Goal: Use online tool/utility: Utilize a website feature to perform a specific function

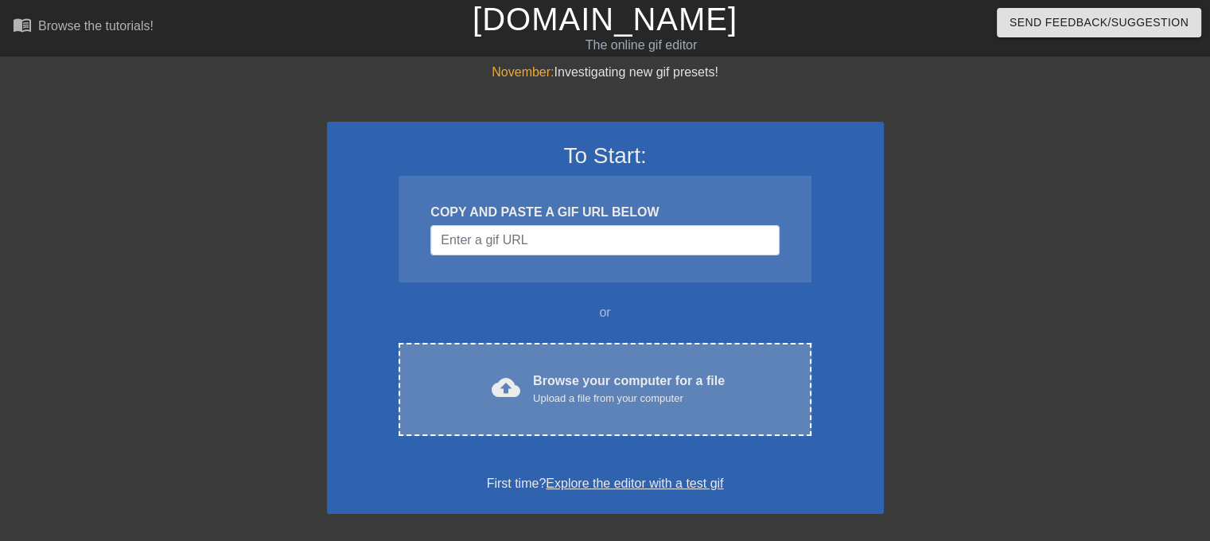
click at [595, 393] on div "Upload a file from your computer" at bounding box center [629, 399] width 192 height 16
click at [543, 367] on div "cloud_upload Browse your computer for a file Upload a file from your computer C…" at bounding box center [605, 389] width 412 height 93
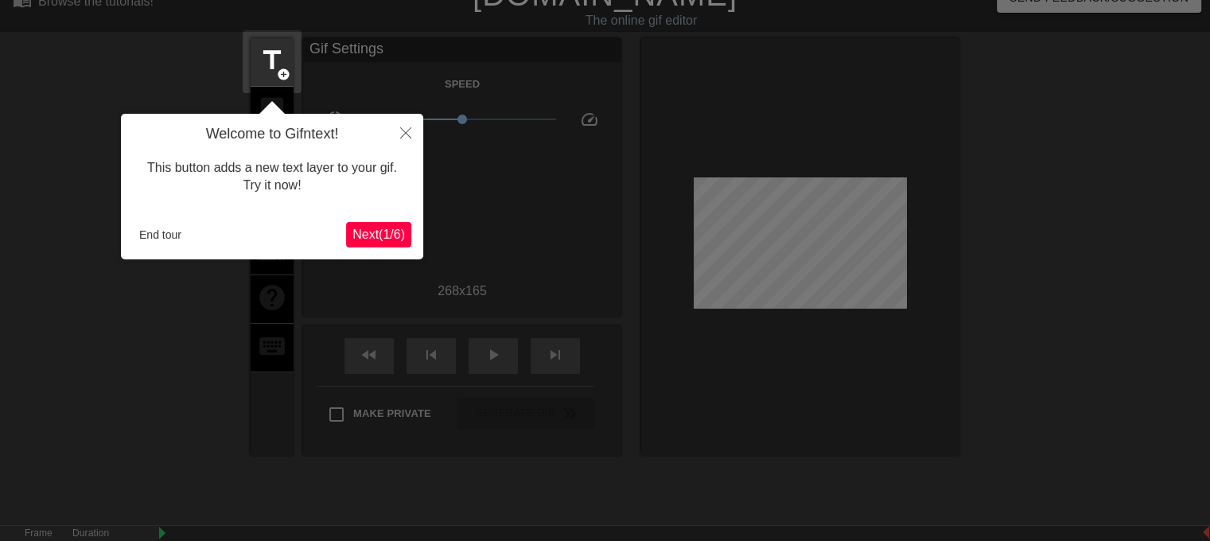
scroll to position [38, 0]
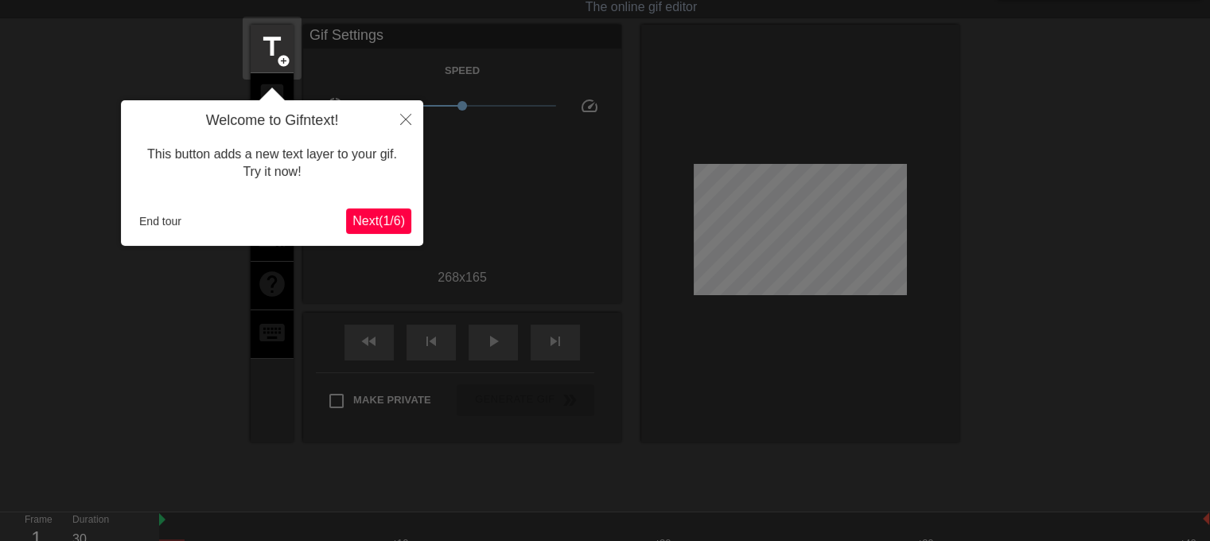
click at [386, 211] on button "Next ( 1 / 6 )" at bounding box center [378, 220] width 65 height 25
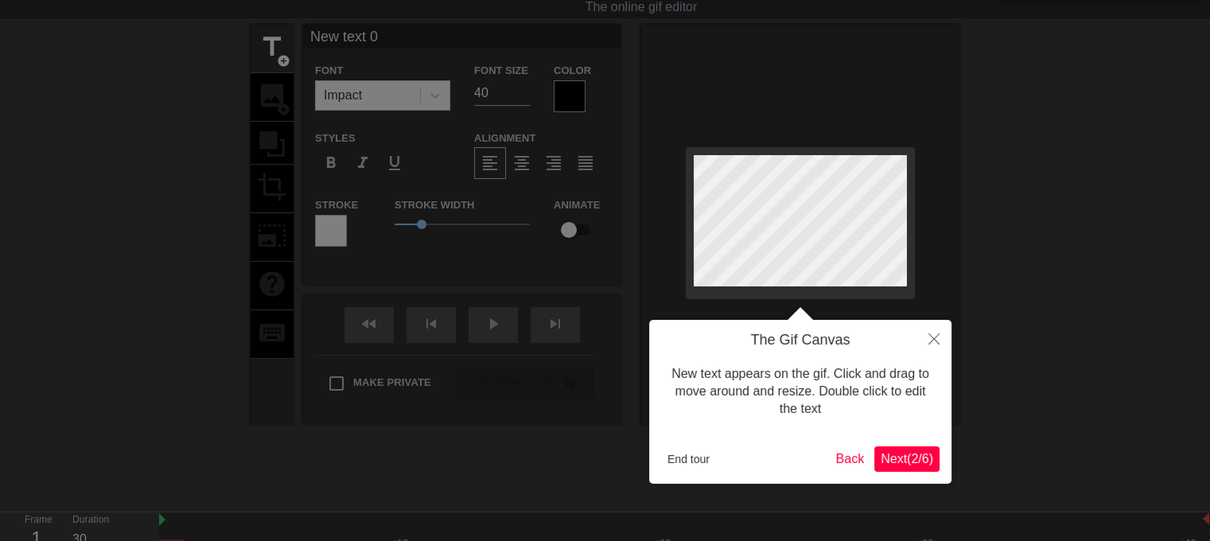
scroll to position [0, 0]
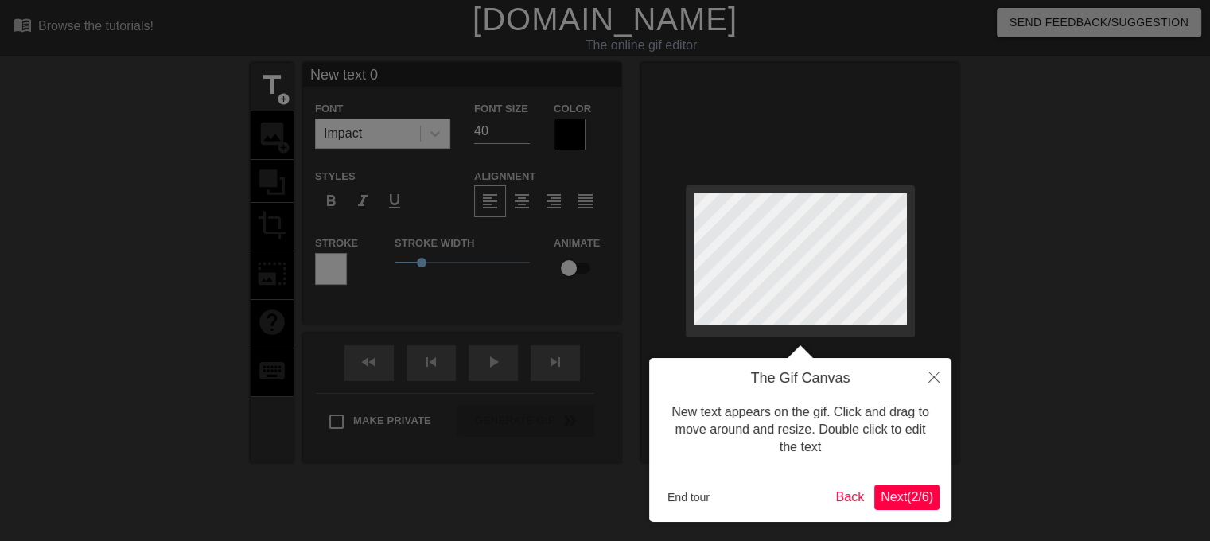
click at [902, 504] on span "Next ( 2 / 6 )" at bounding box center [907, 497] width 53 height 14
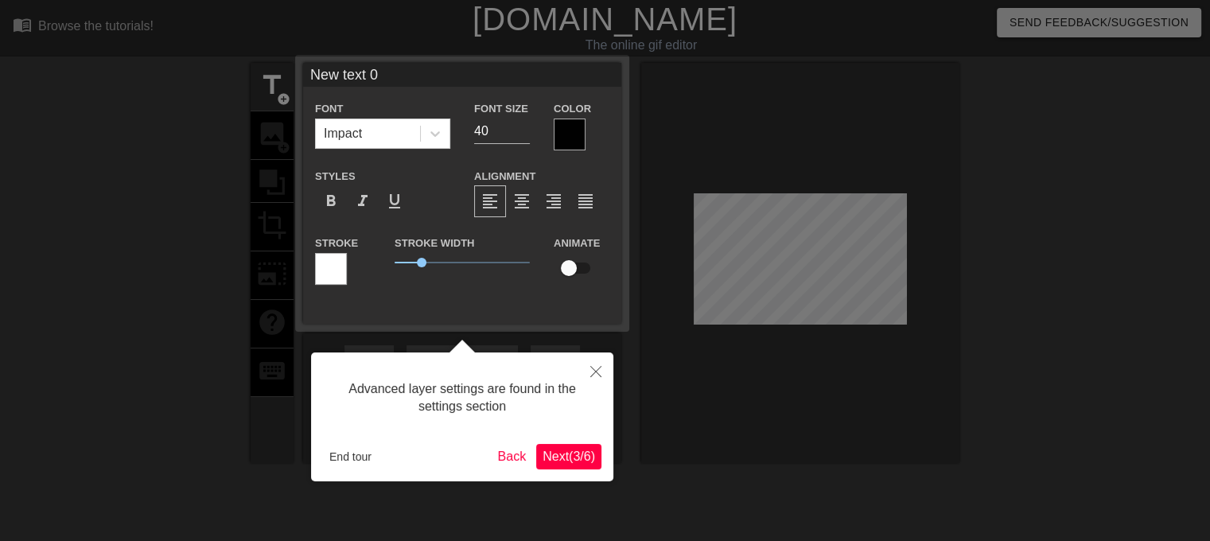
scroll to position [38, 0]
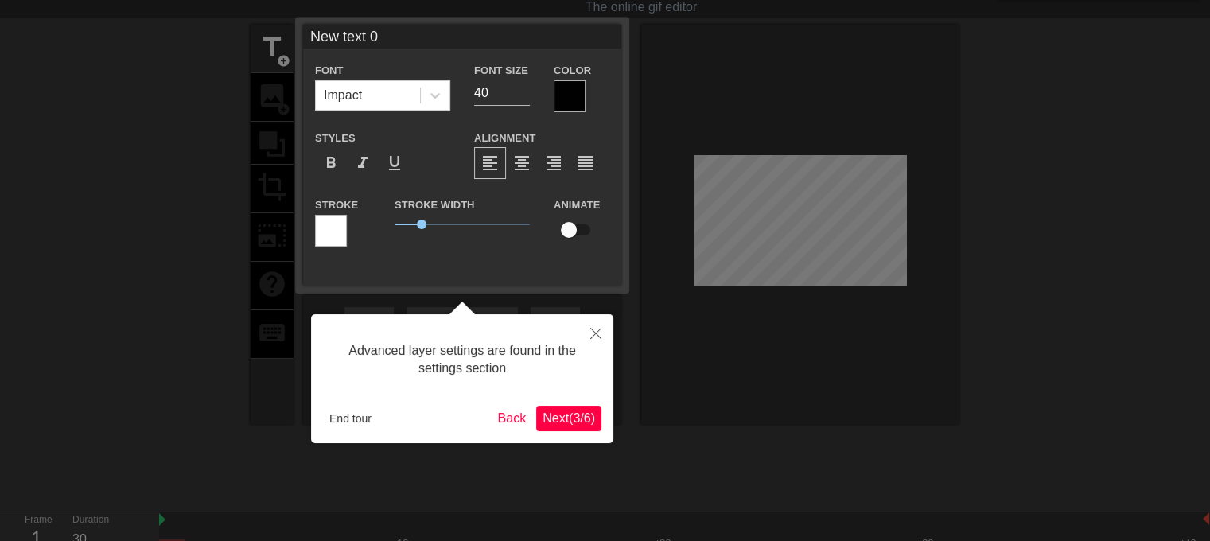
click at [586, 418] on span "Next ( 3 / 6 )" at bounding box center [569, 418] width 53 height 14
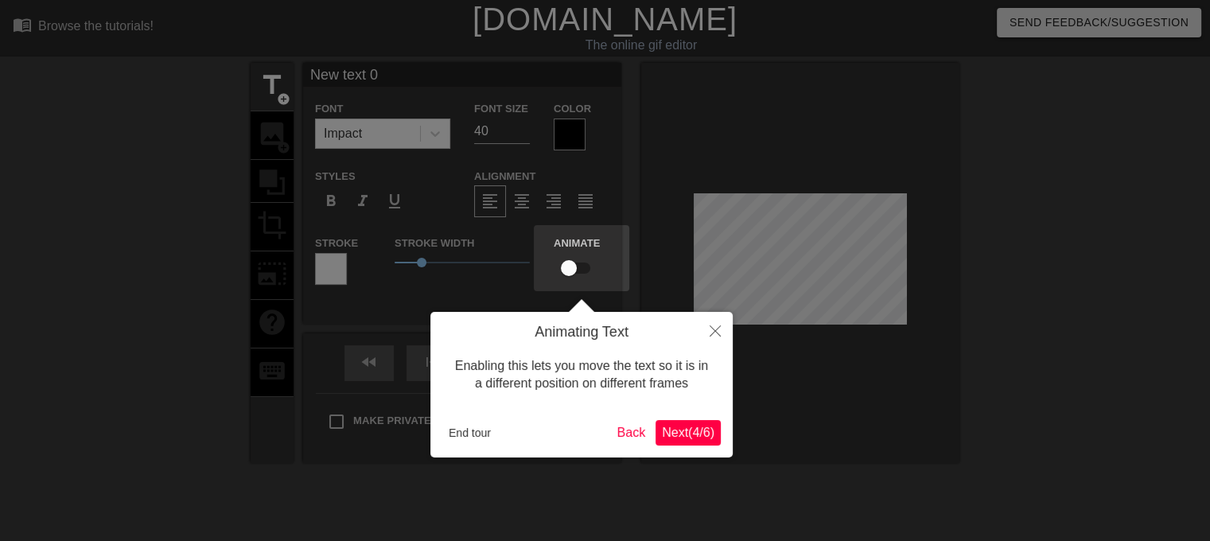
click at [680, 422] on button "Next ( 4 / 6 )" at bounding box center [687, 432] width 65 height 25
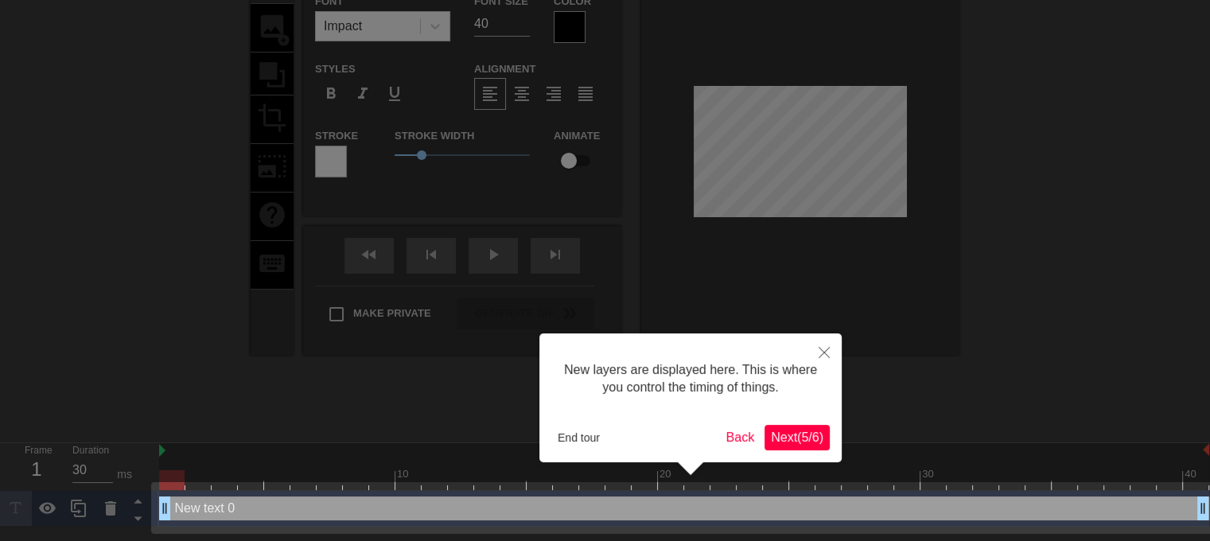
click at [811, 426] on button "Next ( 5 / 6 )" at bounding box center [796, 437] width 65 height 25
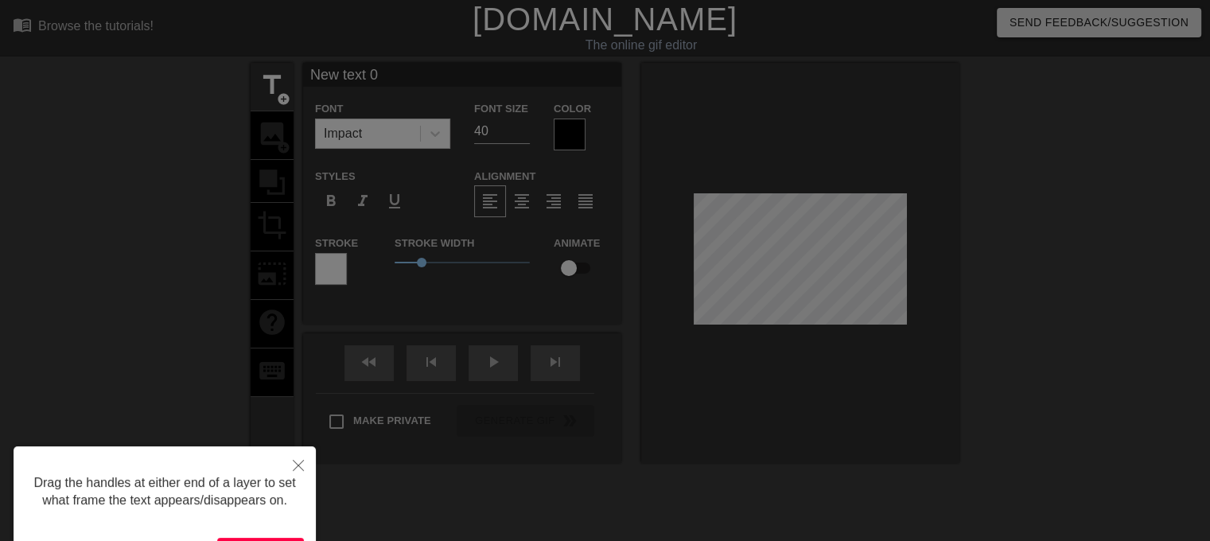
click at [794, 433] on div at bounding box center [605, 321] width 1210 height 642
click at [301, 464] on icon "Close" at bounding box center [298, 465] width 11 height 11
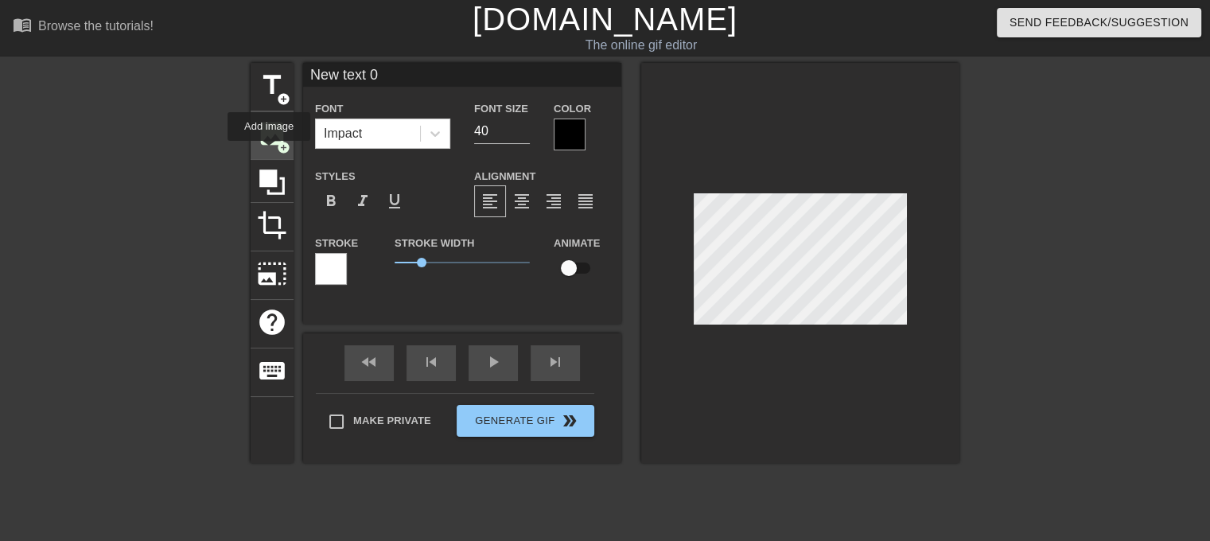
click at [269, 152] on div "image add_circle" at bounding box center [272, 135] width 43 height 49
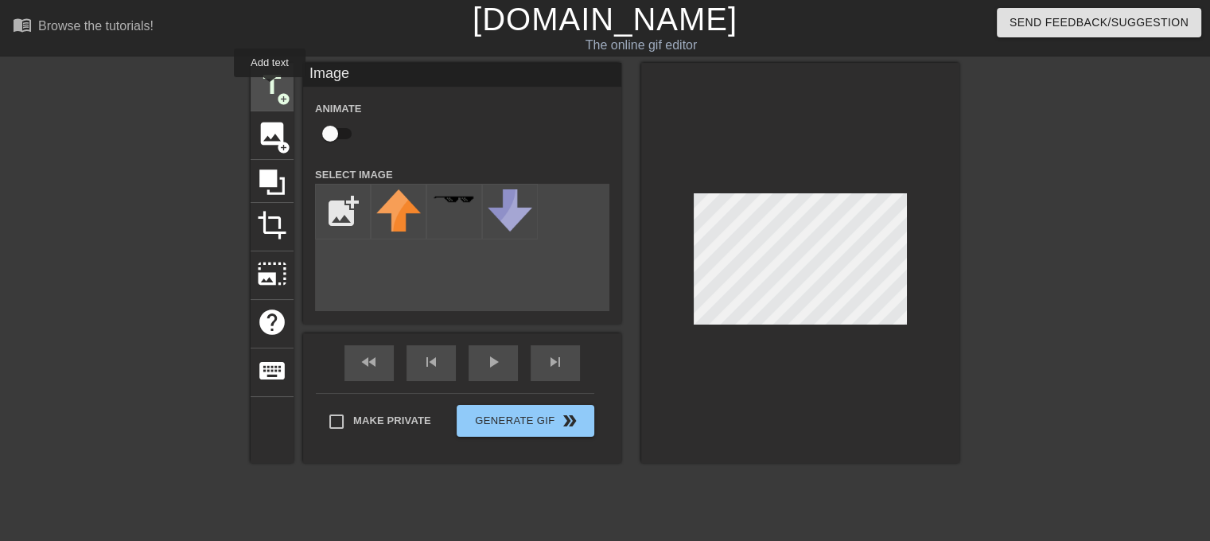
click at [270, 88] on span "title" at bounding box center [272, 85] width 30 height 30
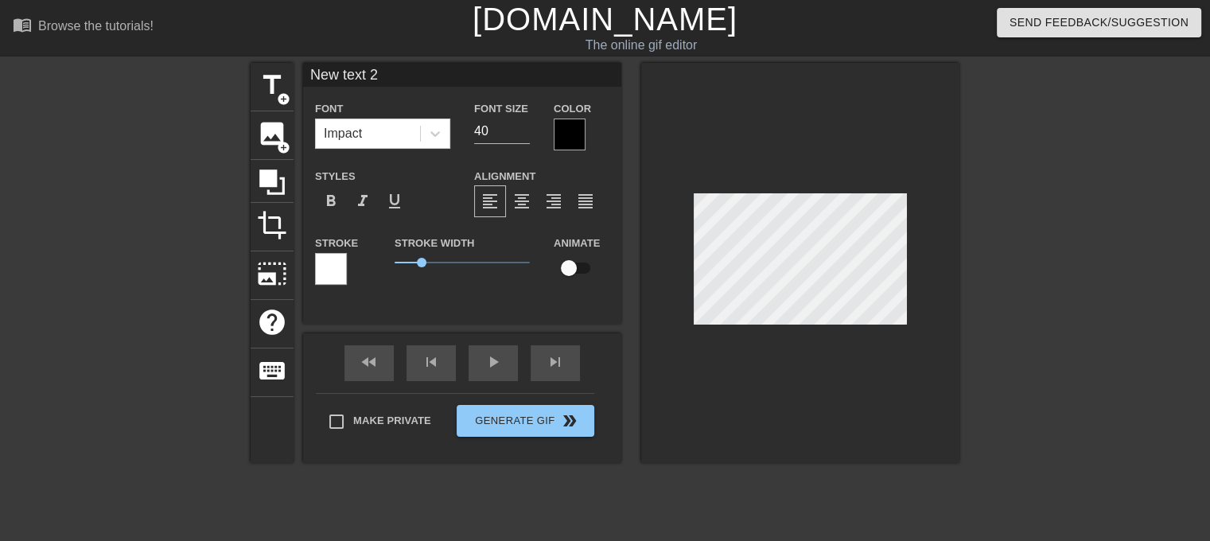
click at [1008, 130] on div "title add_circle image add_circle crop photo_size_select_large help keyboard Ne…" at bounding box center [605, 301] width 1210 height 477
type input "New text 0"
click at [1095, 47] on div "menu_book Browse the tutorials! Gifntext.com The online gif editor Send Feedbac…" at bounding box center [605, 353] width 1210 height 706
click at [280, 142] on span "add_circle" at bounding box center [284, 148] width 14 height 14
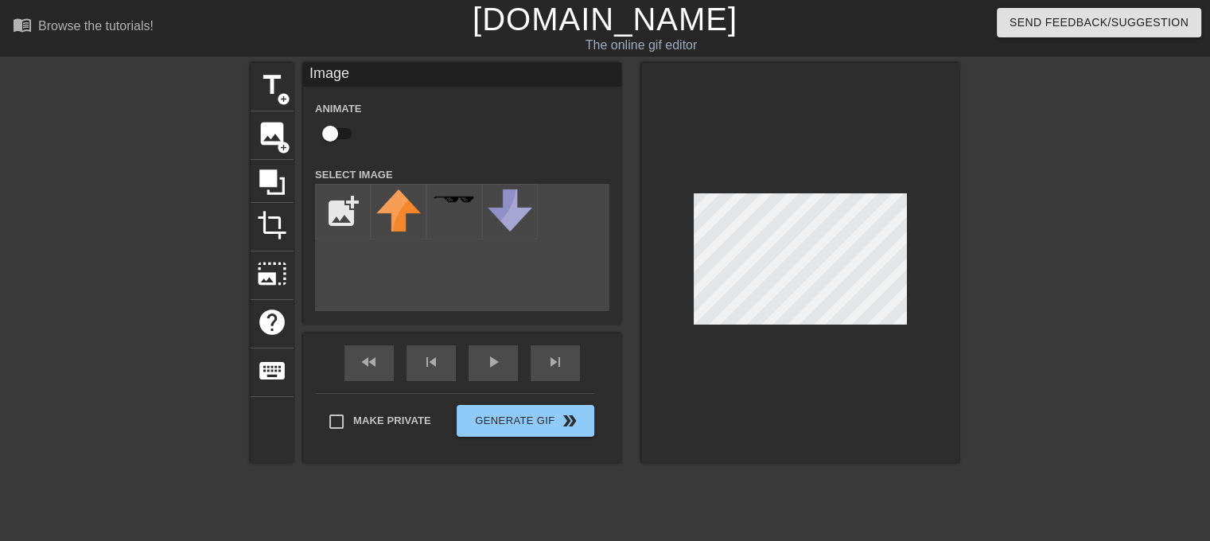
click at [1163, 92] on div "title add_circle image add_circle crop photo_size_select_large help keyboard Im…" at bounding box center [605, 301] width 1210 height 477
click at [346, 217] on input "file" at bounding box center [343, 212] width 54 height 54
type input "C:\fakepath\Untitled234_20250814214109.png"
click at [394, 226] on div at bounding box center [399, 212] width 56 height 56
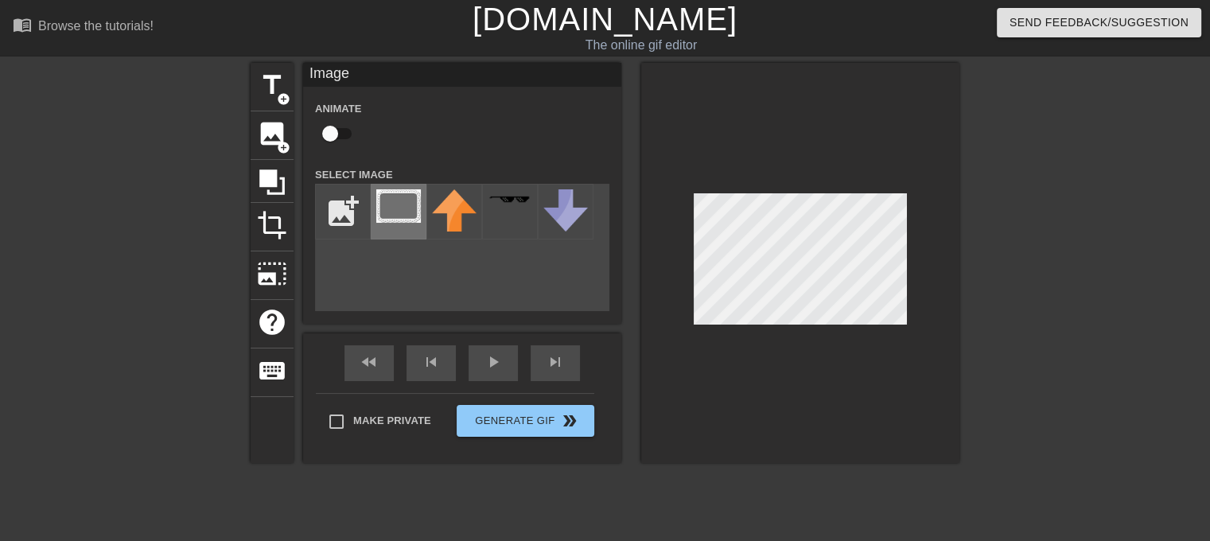
click at [387, 206] on img at bounding box center [398, 205] width 45 height 33
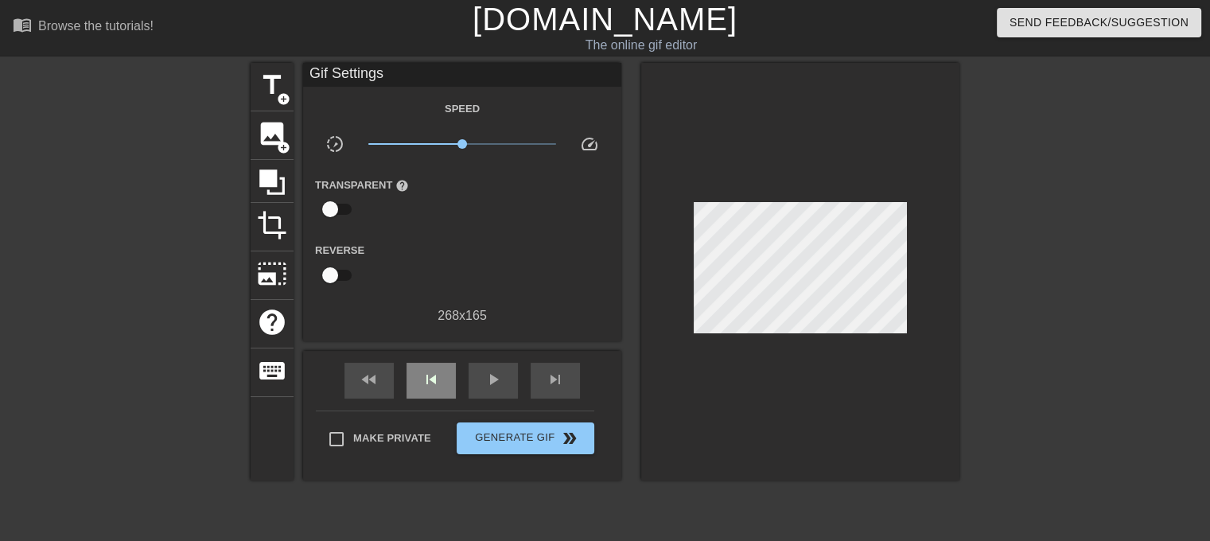
click at [415, 358] on div "fast_rewind skip_previous play_arrow skip_next" at bounding box center [462, 381] width 259 height 60
click at [464, 142] on span "x1.05" at bounding box center [462, 143] width 189 height 19
click at [375, 371] on span "fast_rewind" at bounding box center [369, 379] width 19 height 19
click at [470, 376] on div "play_arrow" at bounding box center [493, 381] width 49 height 36
click at [276, 135] on span "image" at bounding box center [272, 134] width 30 height 30
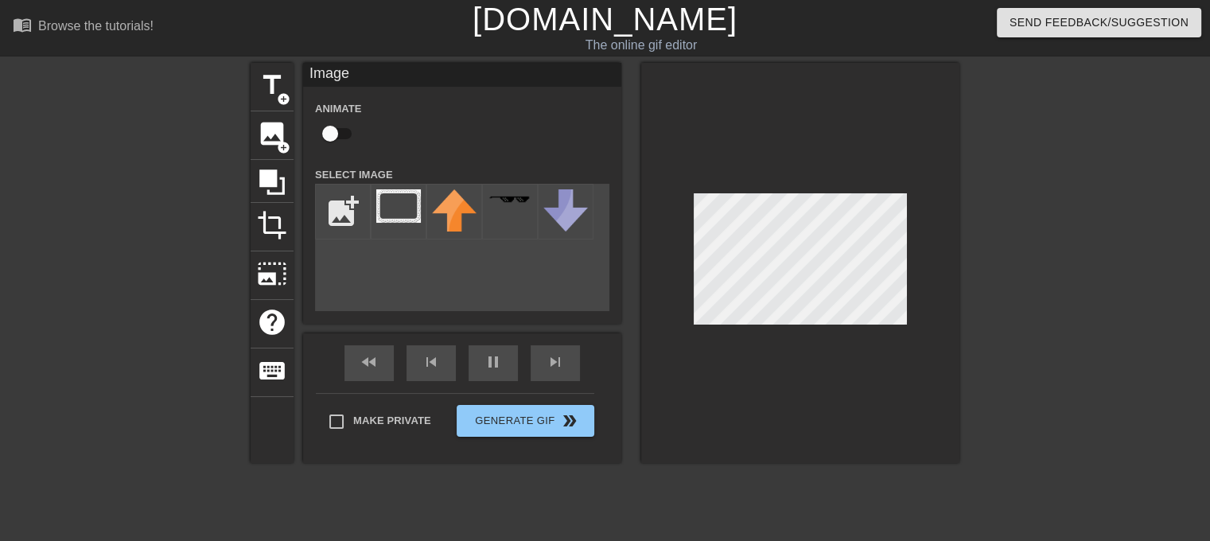
click at [1062, 222] on div "title add_circle image add_circle crop photo_size_select_large help keyboard Im…" at bounding box center [605, 301] width 1210 height 477
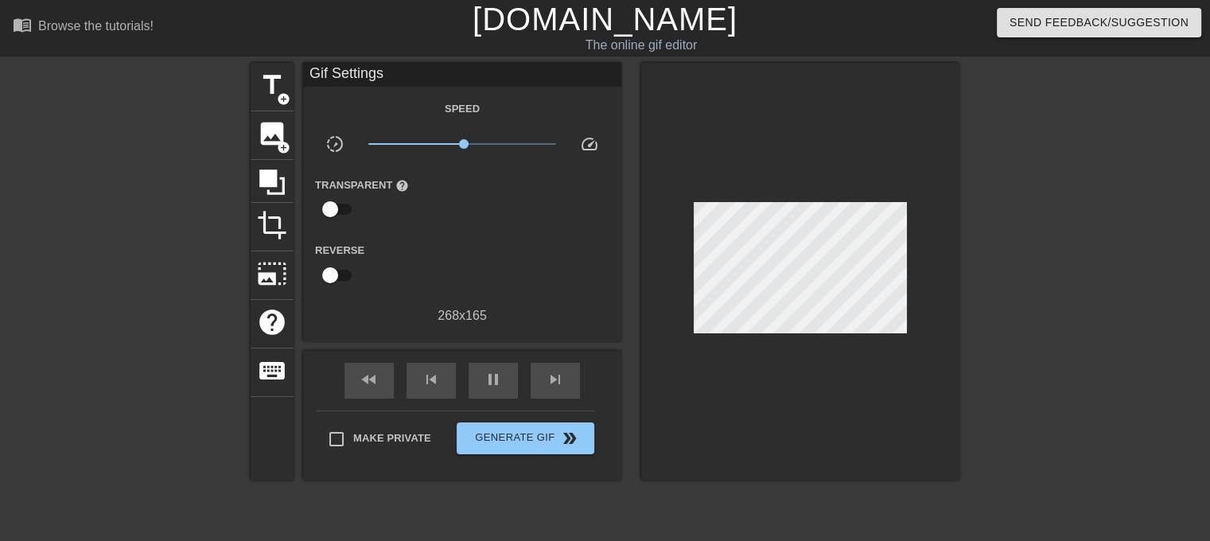
click at [814, 270] on div "title add_circle image add_circle crop photo_size_select_large help keyboard Gi…" at bounding box center [605, 301] width 1210 height 477
click at [267, 130] on span "image" at bounding box center [272, 134] width 30 height 30
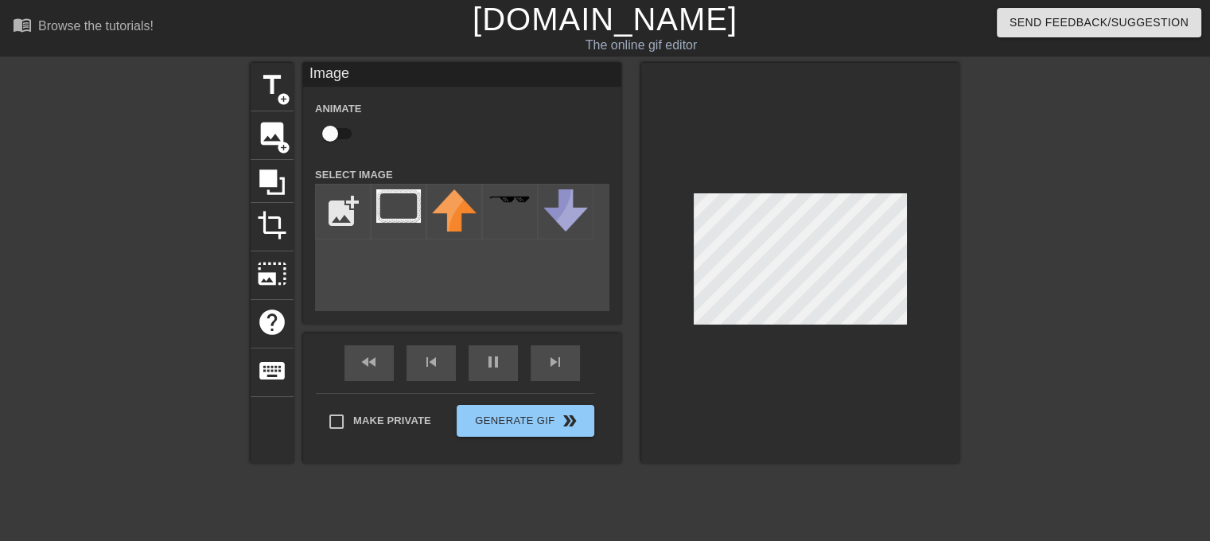
click at [825, 31] on div "menu_book Browse the tutorials! Gifntext.com The online gif editor Send Feedbac…" at bounding box center [605, 406] width 1210 height 813
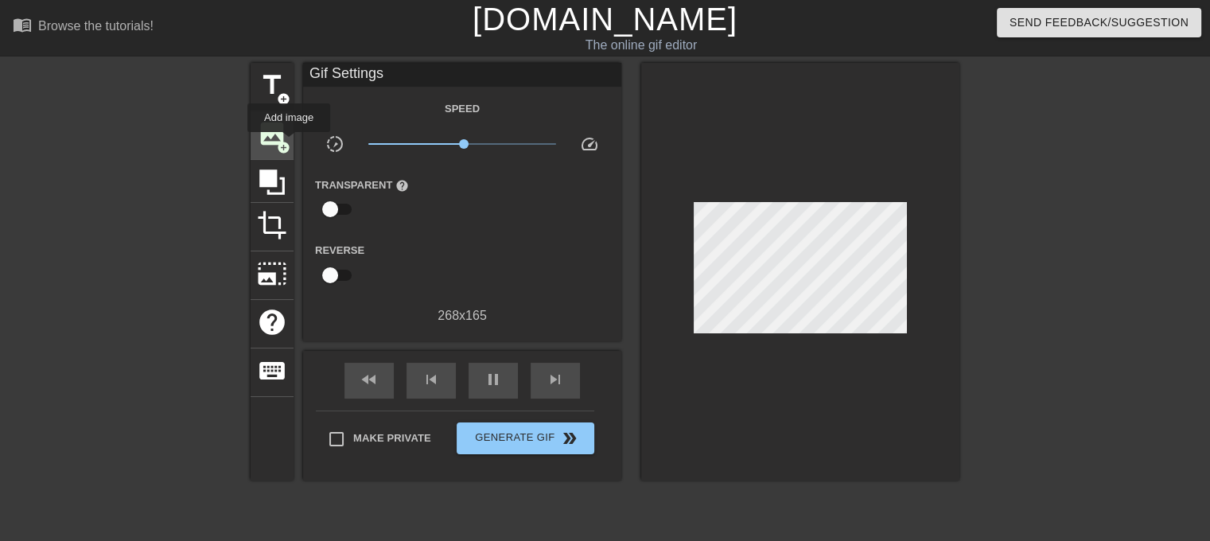
click at [288, 144] on span "add_circle" at bounding box center [284, 148] width 14 height 14
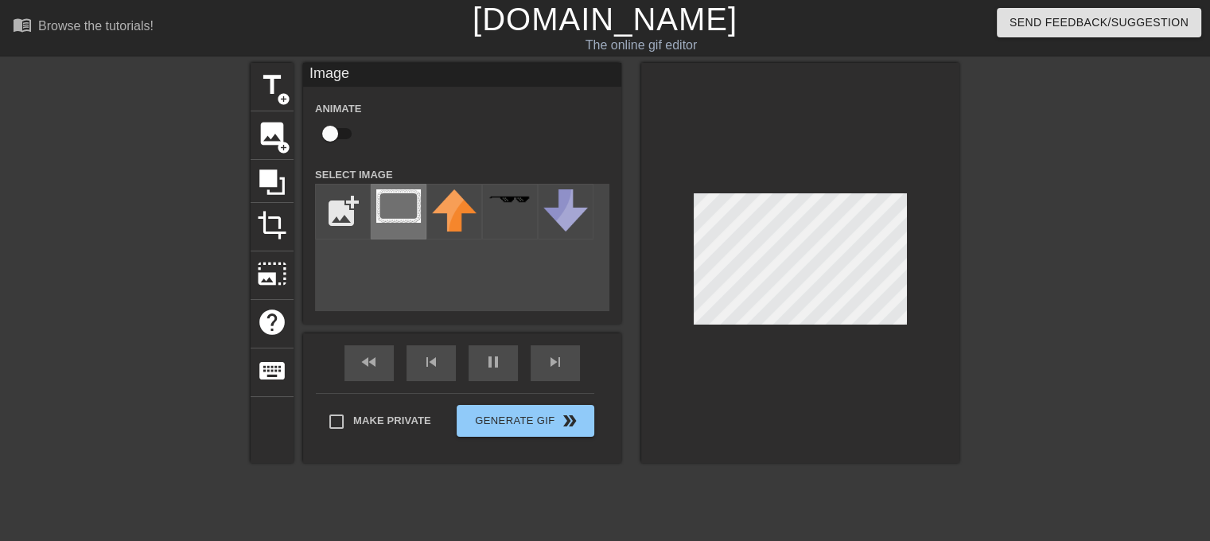
click at [404, 209] on img at bounding box center [398, 205] width 45 height 33
click at [377, 200] on img at bounding box center [398, 205] width 45 height 33
click at [394, 201] on img at bounding box center [398, 205] width 45 height 33
click at [808, 152] on div at bounding box center [800, 263] width 318 height 400
click at [412, 206] on img at bounding box center [398, 205] width 45 height 33
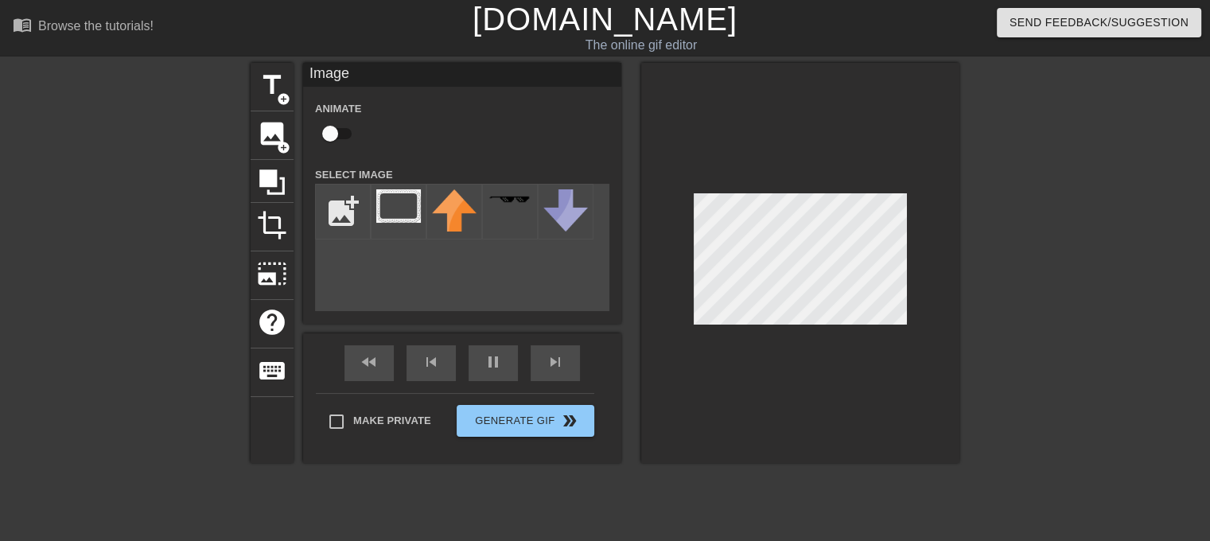
type input "70"
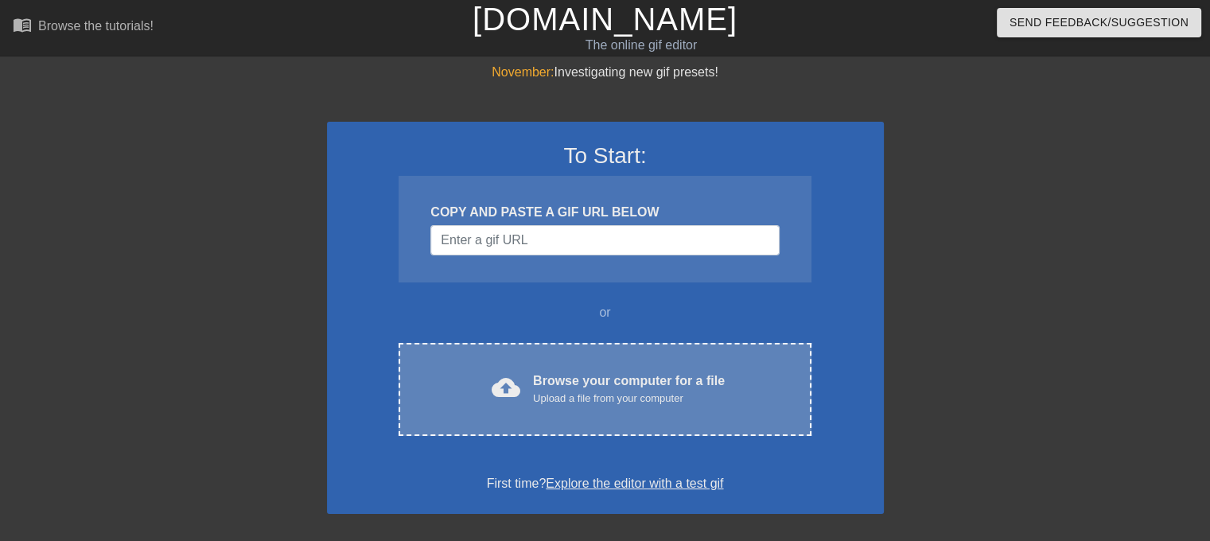
click at [573, 353] on div "cloud_upload Browse your computer for a file Upload a file from your computer C…" at bounding box center [605, 389] width 412 height 93
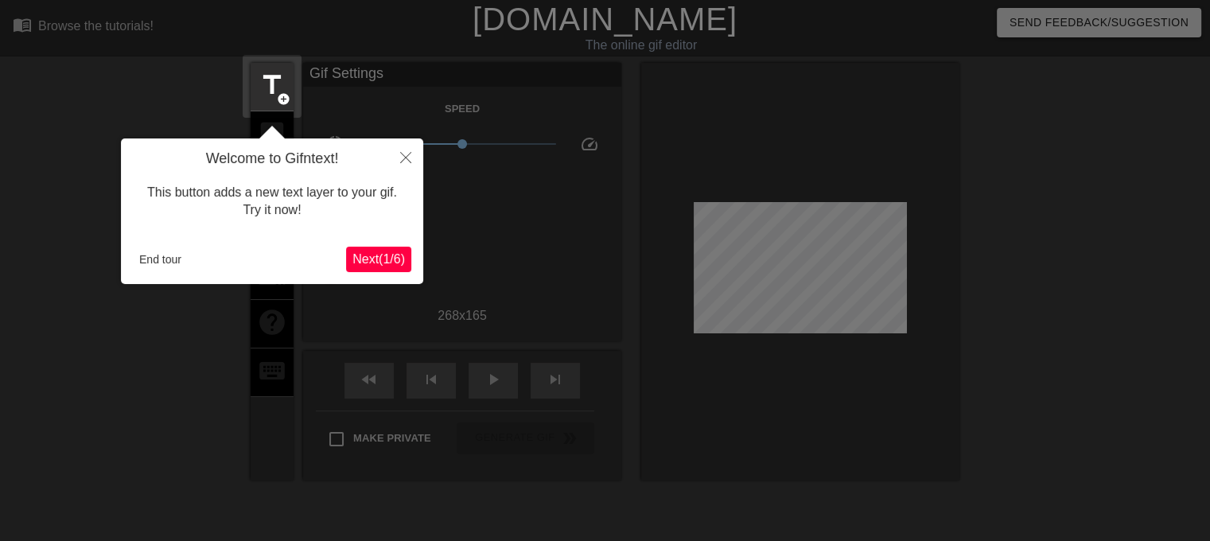
scroll to position [38, 0]
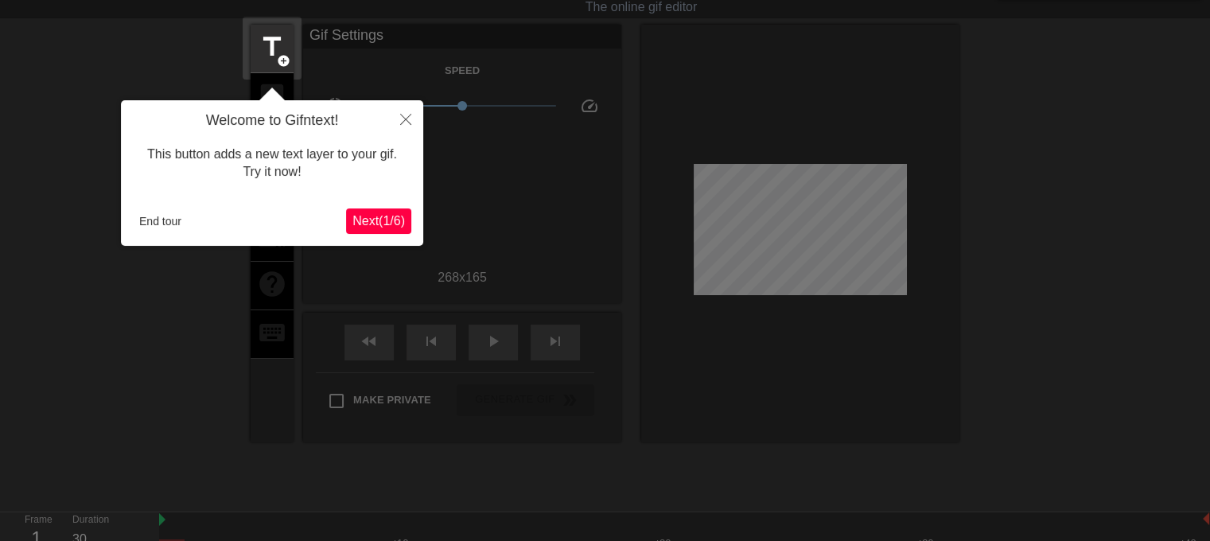
click at [388, 220] on span "Next ( 1 / 6 )" at bounding box center [378, 221] width 53 height 14
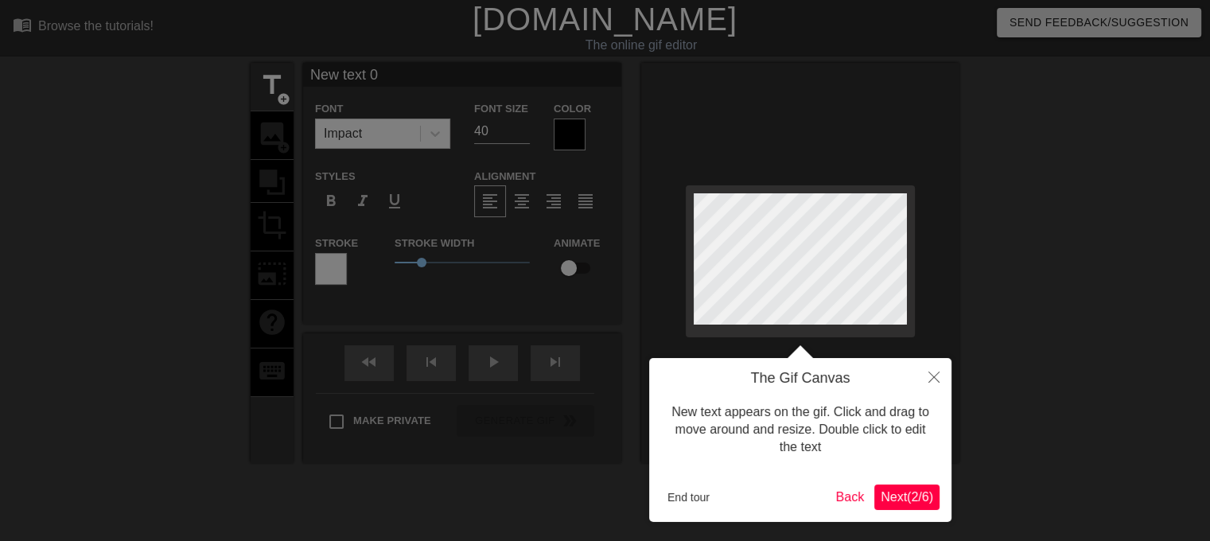
click at [388, 220] on div at bounding box center [605, 323] width 1210 height 646
click at [890, 499] on span "Next ( 2 / 6 )" at bounding box center [907, 497] width 53 height 14
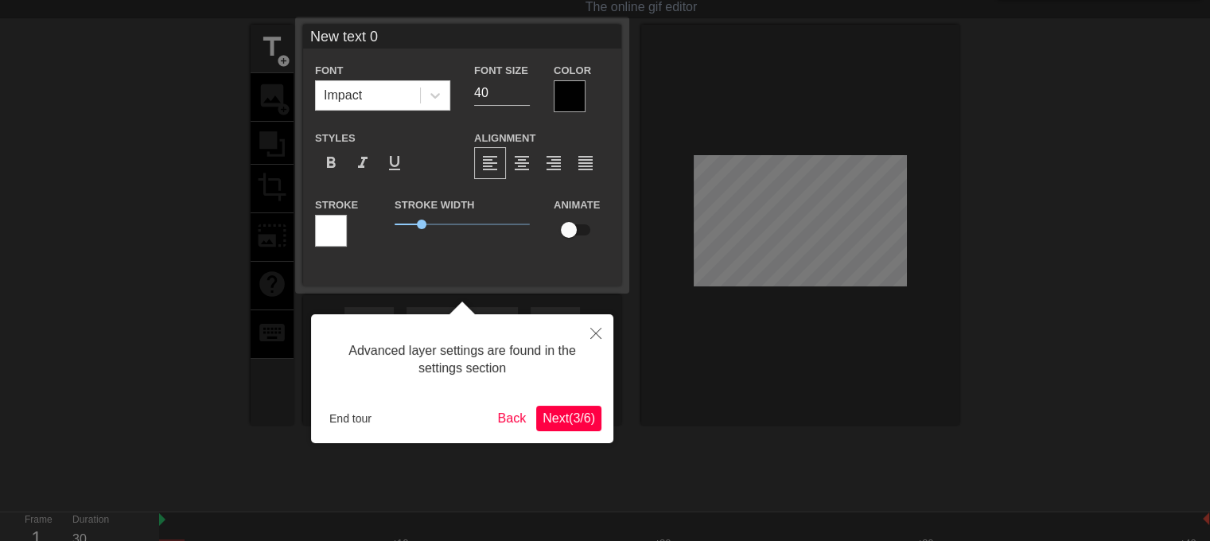
click at [570, 406] on button "Next ( 3 / 6 )" at bounding box center [568, 418] width 65 height 25
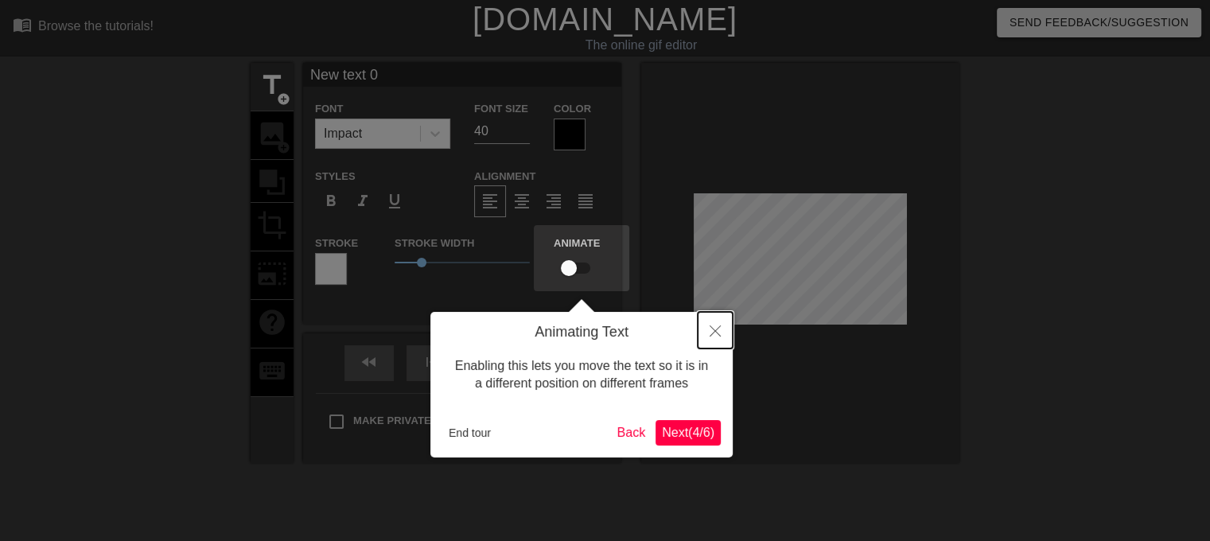
click at [712, 332] on icon "Close" at bounding box center [715, 330] width 11 height 11
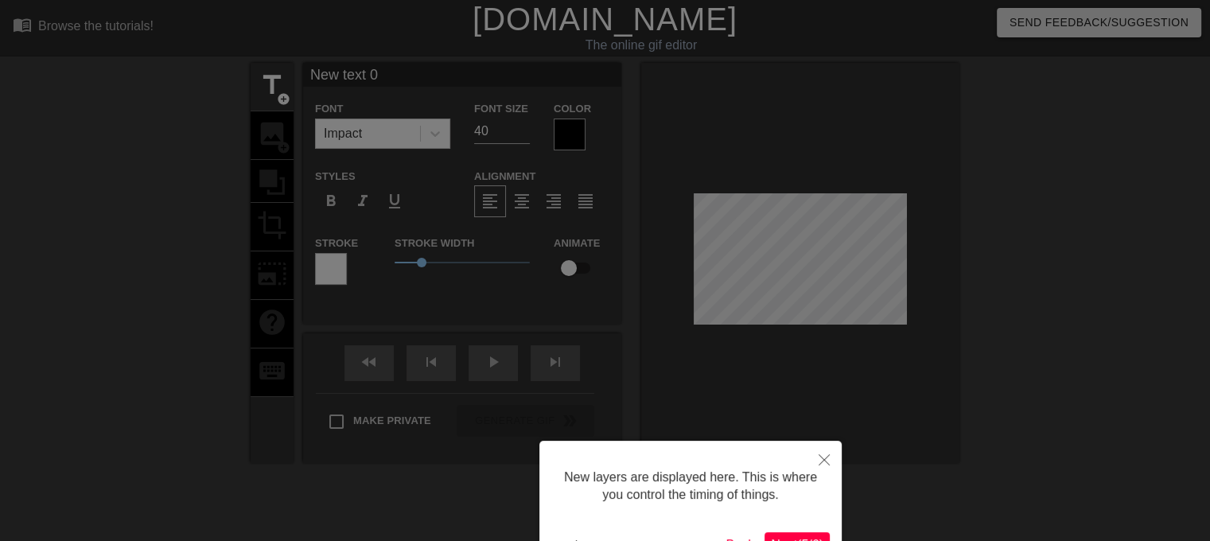
scroll to position [107, 0]
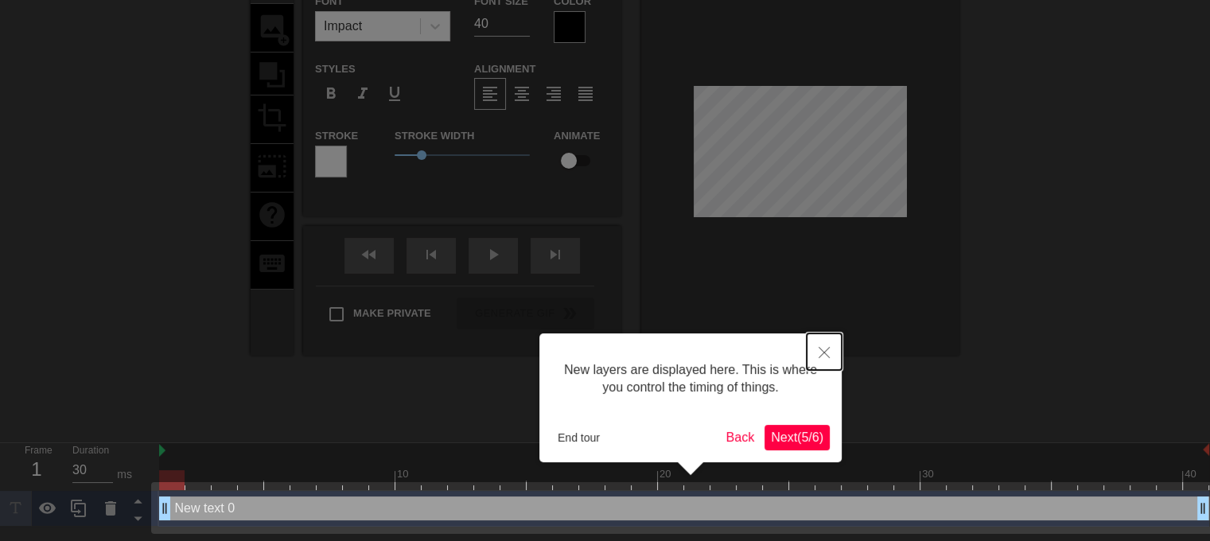
click at [816, 349] on button "Close" at bounding box center [824, 351] width 35 height 37
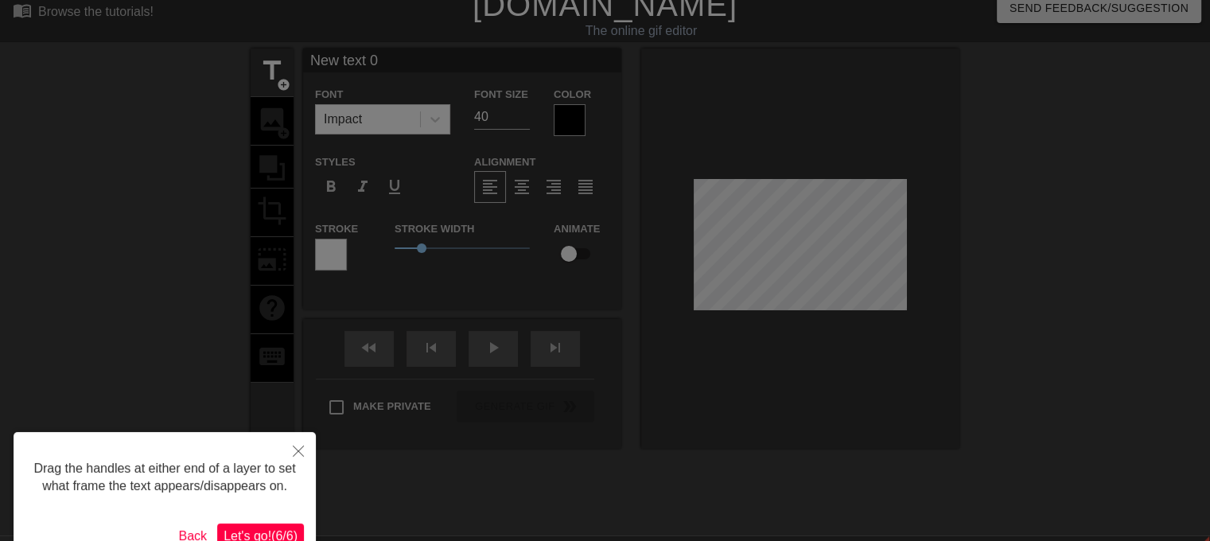
scroll to position [0, 0]
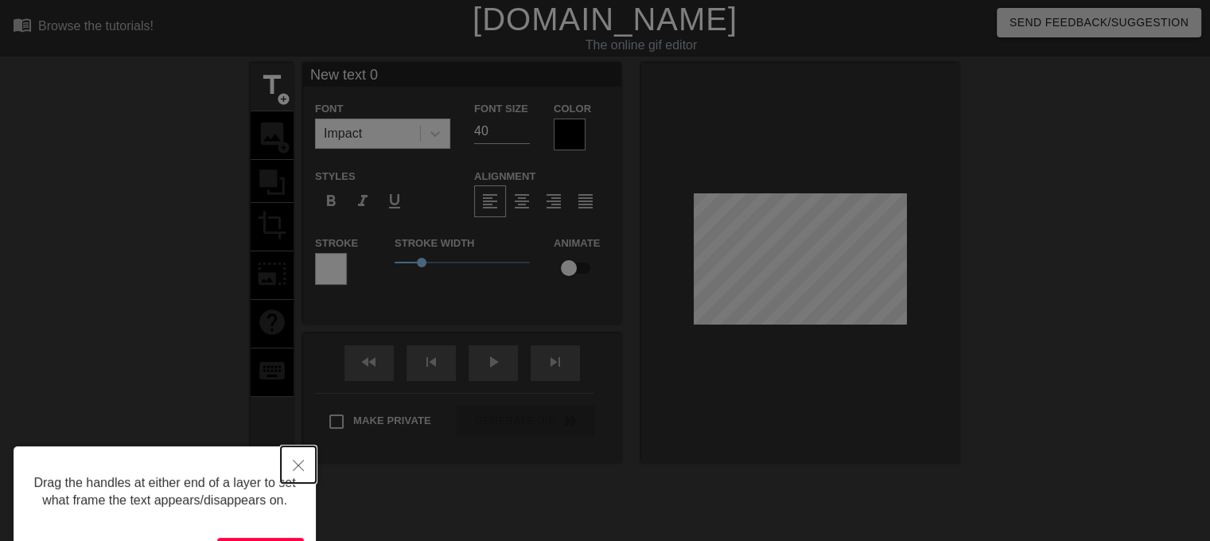
click at [295, 456] on button "Close" at bounding box center [298, 464] width 35 height 37
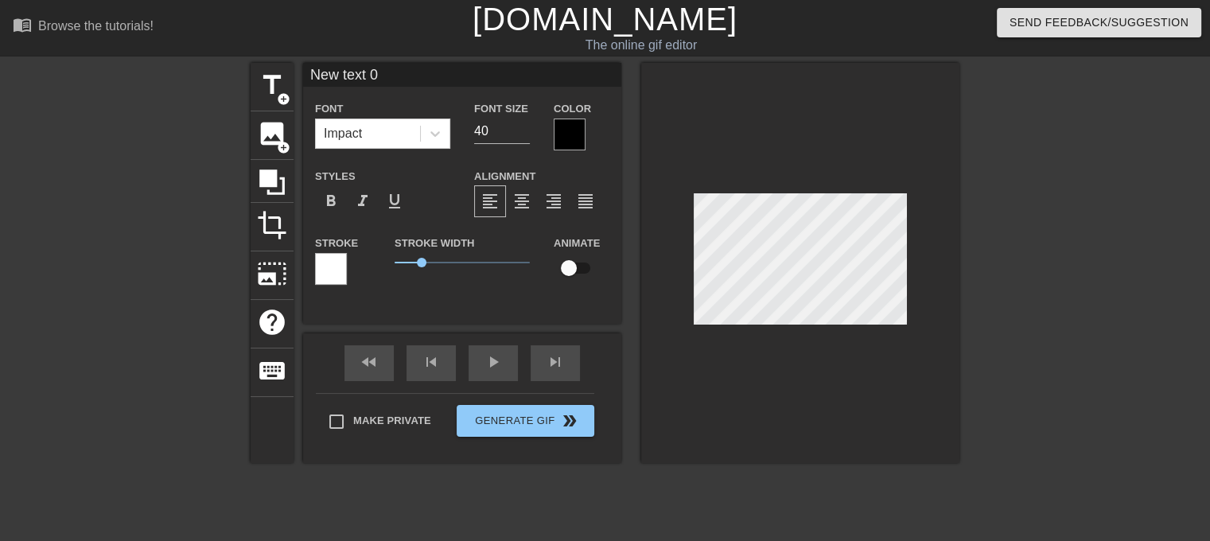
click at [799, 45] on div "menu_book Browse the tutorials! [DOMAIN_NAME] The online gif editor Send Feedba…" at bounding box center [605, 317] width 1210 height 634
click at [281, 261] on span "photo_size_select_large" at bounding box center [272, 274] width 30 height 30
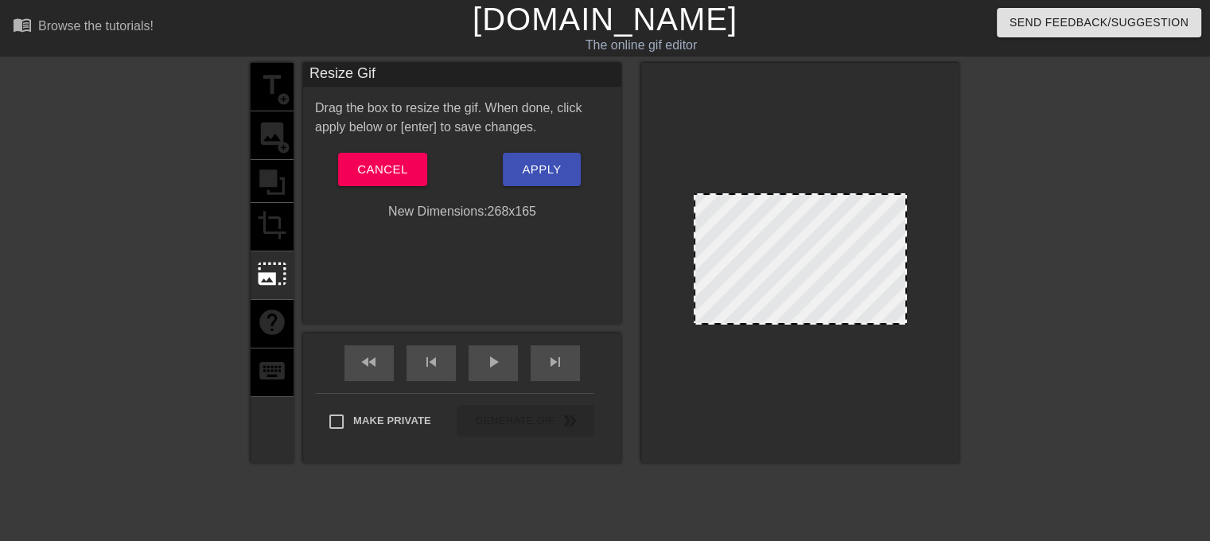
click at [705, 226] on div at bounding box center [800, 258] width 213 height 131
drag, startPoint x: 688, startPoint y: 237, endPoint x: 656, endPoint y: 239, distance: 31.9
click at [714, 237] on div at bounding box center [800, 263] width 318 height 400
drag, startPoint x: 707, startPoint y: 274, endPoint x: 757, endPoint y: 266, distance: 50.7
click at [757, 266] on div at bounding box center [800, 258] width 213 height 131
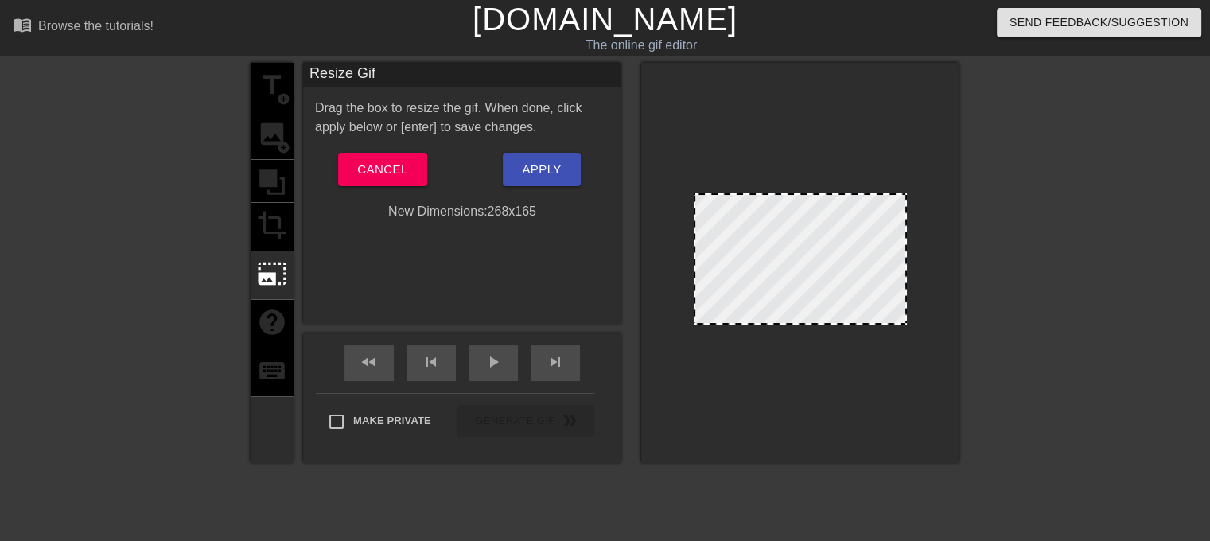
drag, startPoint x: 868, startPoint y: 241, endPoint x: 799, endPoint y: 255, distance: 70.7
click at [799, 255] on div at bounding box center [800, 258] width 213 height 131
drag, startPoint x: 764, startPoint y: 251, endPoint x: 741, endPoint y: 249, distance: 23.9
click at [772, 250] on div at bounding box center [800, 258] width 213 height 131
drag, startPoint x: 691, startPoint y: 193, endPoint x: 746, endPoint y: 220, distance: 61.2
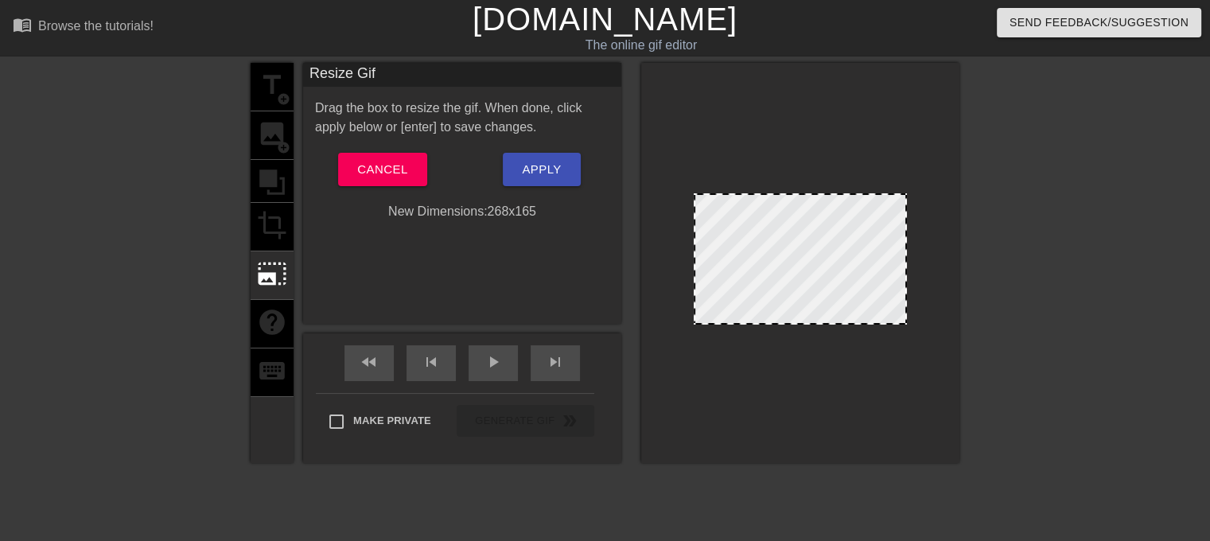
click at [746, 220] on div at bounding box center [800, 263] width 318 height 400
click at [714, 263] on div at bounding box center [800, 258] width 213 height 131
drag, startPoint x: 699, startPoint y: 321, endPoint x: 756, endPoint y: 383, distance: 83.3
click at [756, 383] on div at bounding box center [800, 263] width 318 height 400
drag, startPoint x: 698, startPoint y: 266, endPoint x: 720, endPoint y: 266, distance: 21.5
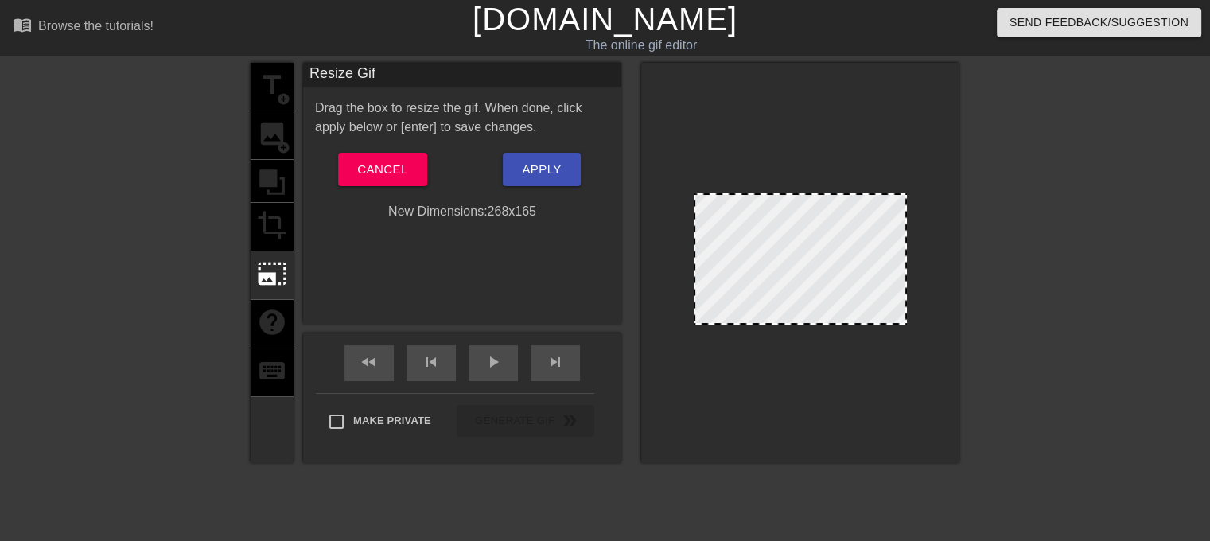
click at [720, 266] on div at bounding box center [800, 258] width 213 height 131
click at [540, 271] on div "Resize Gif Drag the box to resize the gif. When done, click apply below or [ent…" at bounding box center [462, 193] width 318 height 261
click at [259, 217] on div "title add_circle image add_circle crop photo_size_select_large help keyboard" at bounding box center [272, 263] width 43 height 400
click at [391, 173] on span "Cancel" at bounding box center [382, 169] width 50 height 21
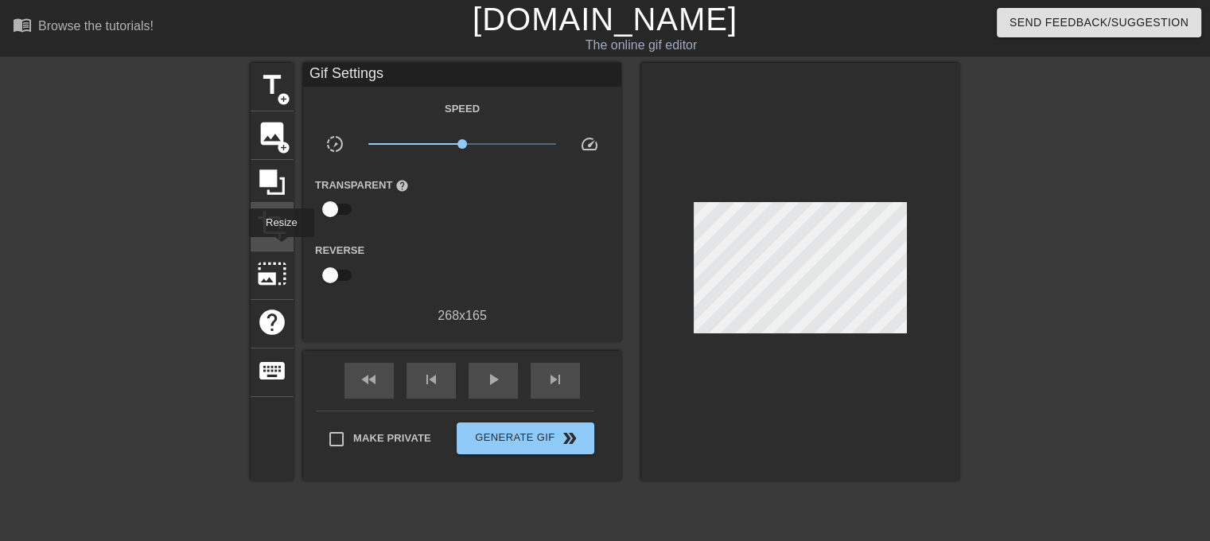
click at [277, 247] on div "title add_circle image add_circle crop photo_size_select_large help keyboard" at bounding box center [272, 272] width 43 height 418
click at [282, 226] on span "crop" at bounding box center [272, 225] width 30 height 30
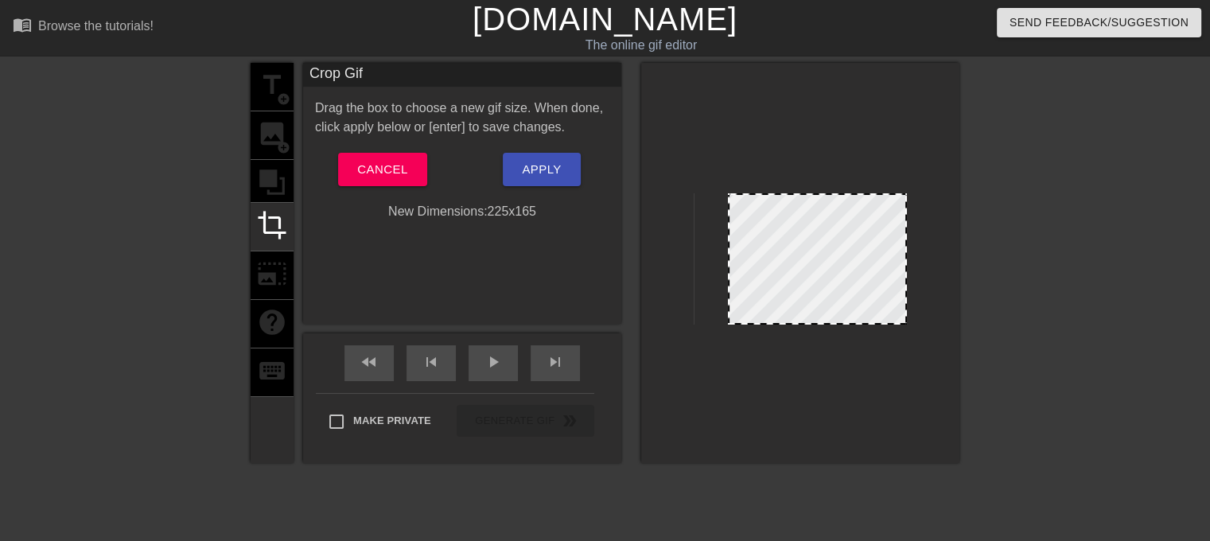
drag, startPoint x: 694, startPoint y: 263, endPoint x: 728, endPoint y: 265, distance: 34.2
click at [728, 265] on div at bounding box center [729, 259] width 8 height 128
click at [558, 184] on button "Apply" at bounding box center [541, 169] width 77 height 33
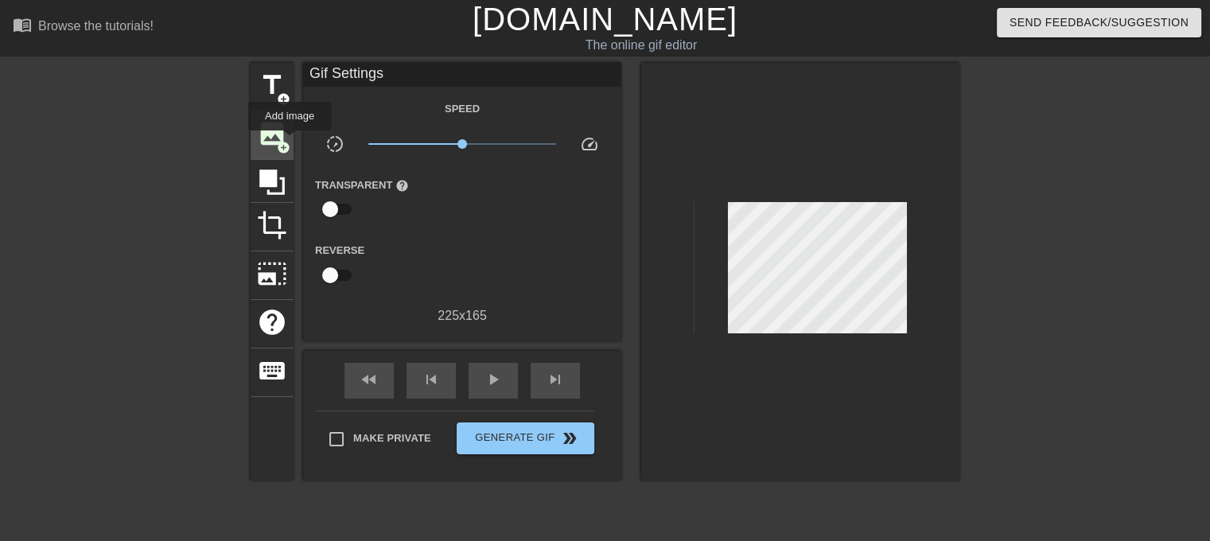
click at [290, 142] on span "add_circle" at bounding box center [284, 148] width 14 height 14
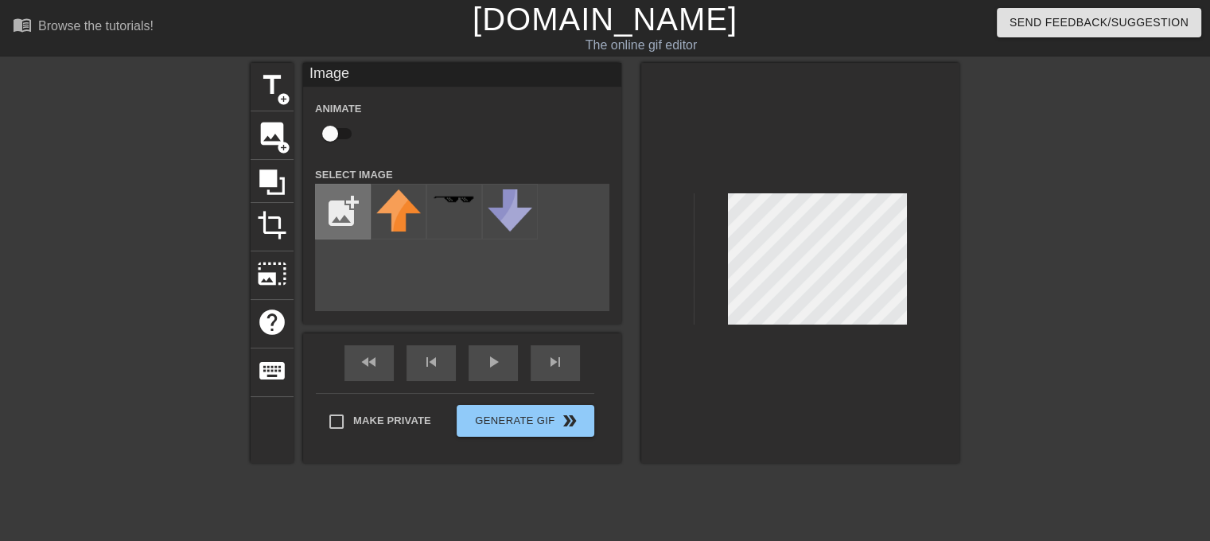
click at [344, 200] on input "file" at bounding box center [343, 212] width 54 height 54
click at [498, 189] on div "title add_circle image add_circle crop photo_size_select_large help keyboard Im…" at bounding box center [605, 263] width 709 height 400
click at [347, 220] on input "file" at bounding box center [343, 212] width 54 height 54
type input "C:\fakepath\Untitled234_20250814214109.png"
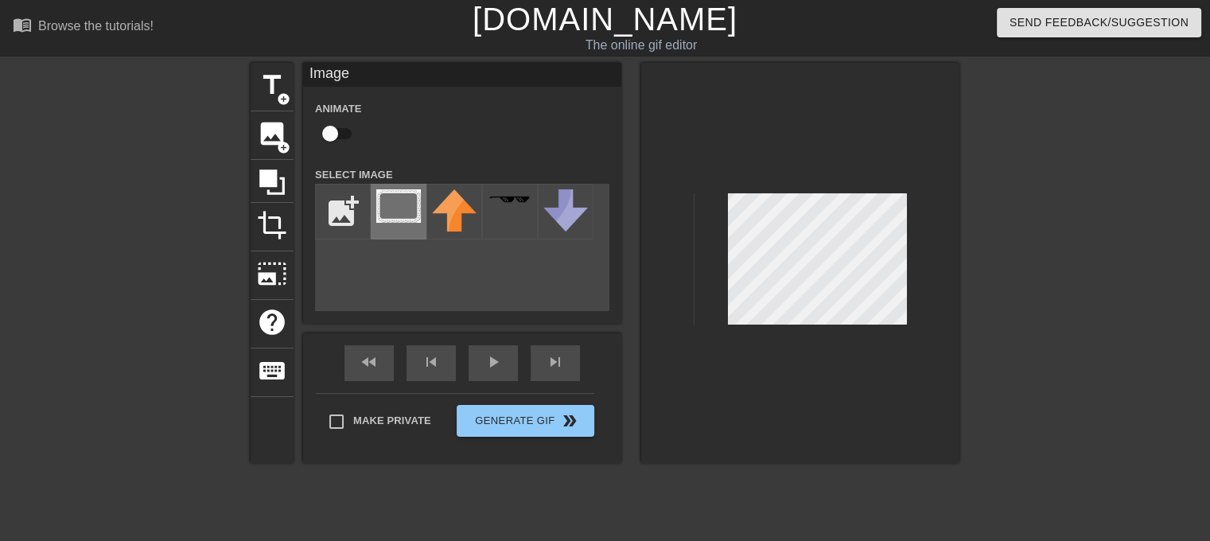
click at [382, 213] on img at bounding box center [398, 205] width 45 height 33
click at [388, 212] on img at bounding box center [398, 205] width 45 height 33
click at [379, 214] on img at bounding box center [398, 205] width 45 height 33
click at [473, 220] on img at bounding box center [454, 210] width 45 height 42
click at [452, 220] on img at bounding box center [454, 210] width 45 height 42
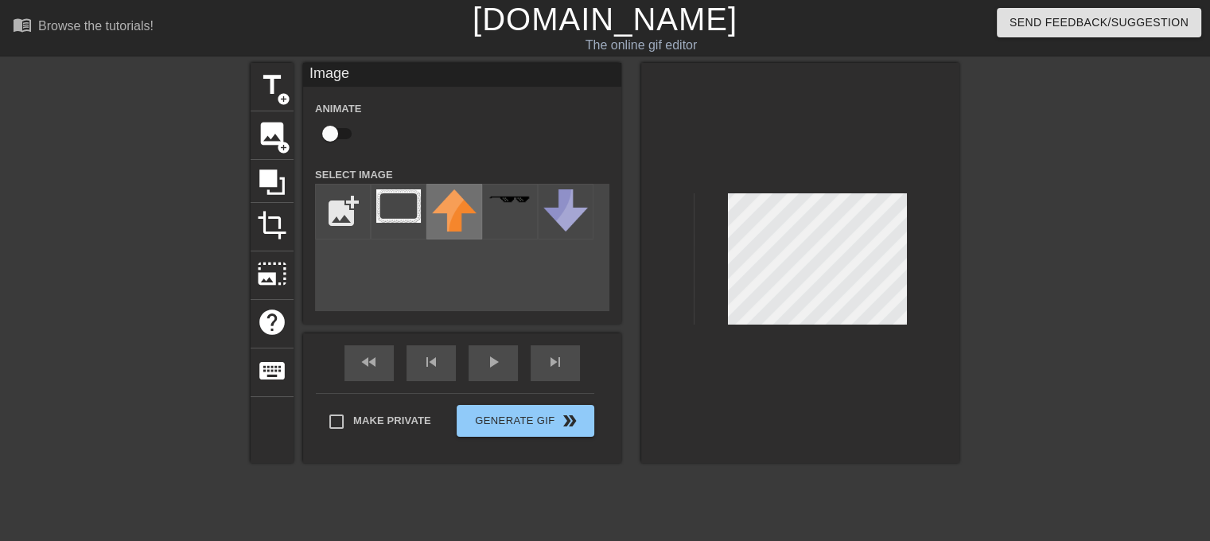
click at [452, 220] on img at bounding box center [454, 210] width 45 height 42
click at [570, 213] on img at bounding box center [565, 210] width 45 height 42
click at [519, 206] on div at bounding box center [510, 212] width 56 height 56
click at [464, 209] on img at bounding box center [454, 210] width 45 height 42
click at [430, 209] on div at bounding box center [454, 212] width 56 height 56
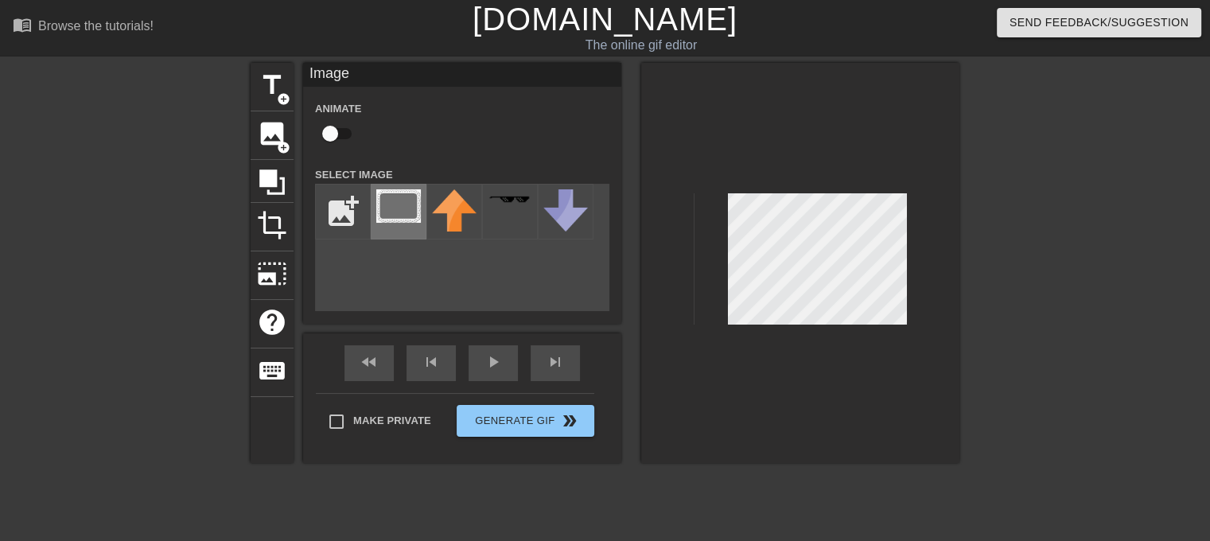
click at [417, 209] on img at bounding box center [398, 205] width 45 height 33
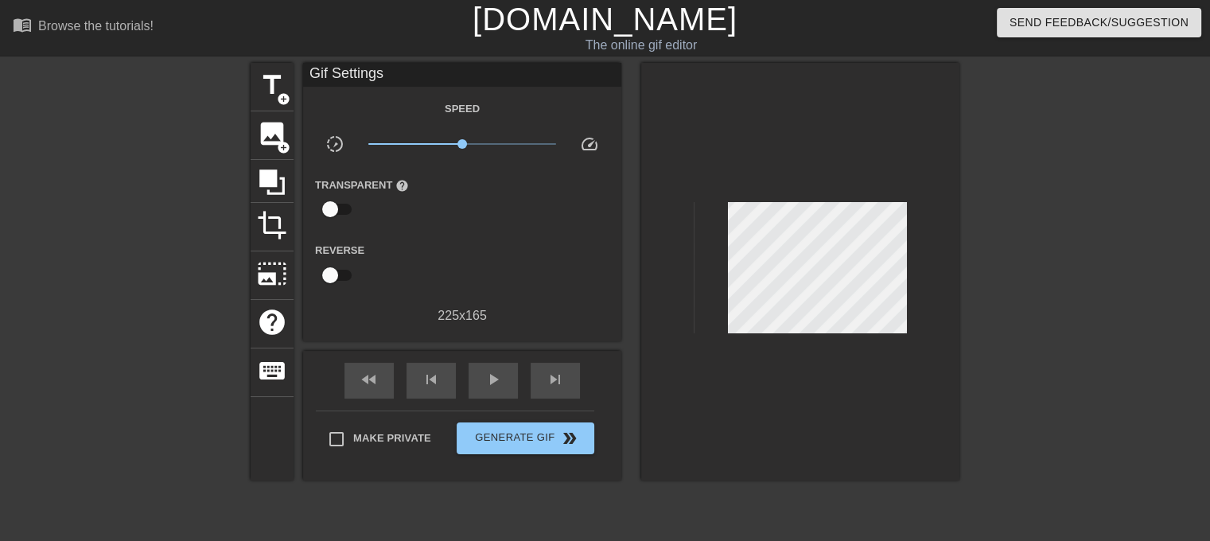
click at [476, 356] on div "fast_rewind skip_previous play_arrow skip_next" at bounding box center [462, 381] width 259 height 60
click at [487, 374] on span "play_arrow" at bounding box center [493, 379] width 19 height 19
click at [491, 368] on div "pause" at bounding box center [493, 381] width 49 height 36
click at [442, 376] on div "skip_previous" at bounding box center [430, 381] width 49 height 36
click at [363, 379] on span "fast_rewind" at bounding box center [369, 379] width 19 height 19
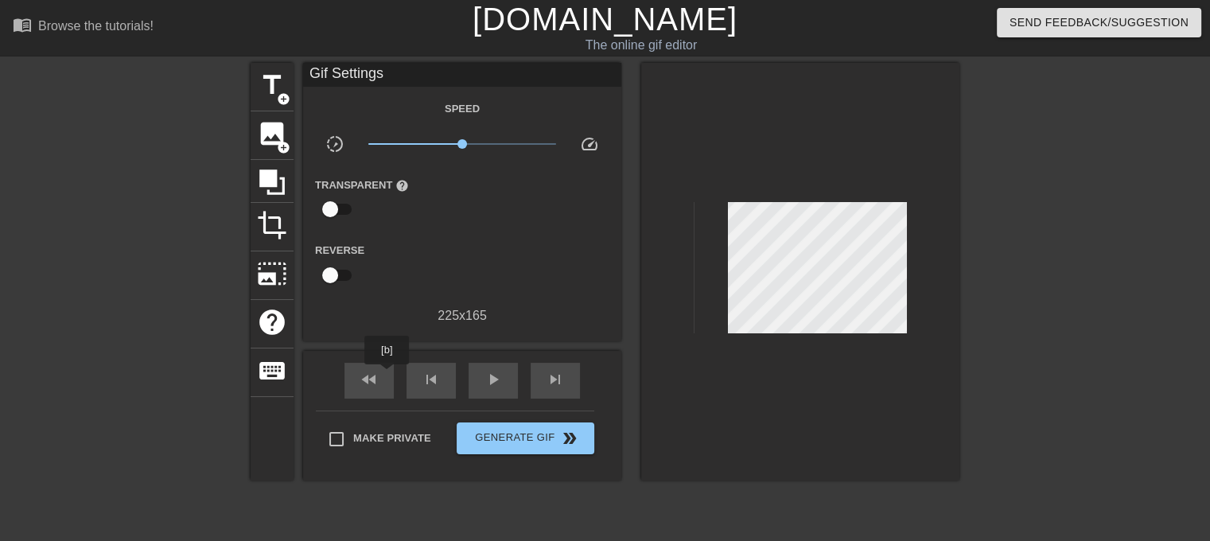
click at [398, 374] on div "fast_rewind skip_previous play_arrow skip_next" at bounding box center [462, 381] width 259 height 60
click at [418, 369] on div "skip_previous" at bounding box center [430, 381] width 49 height 36
click at [480, 374] on div "play_arrow" at bounding box center [493, 381] width 49 height 36
click at [276, 359] on span "keyboard" at bounding box center [272, 371] width 30 height 30
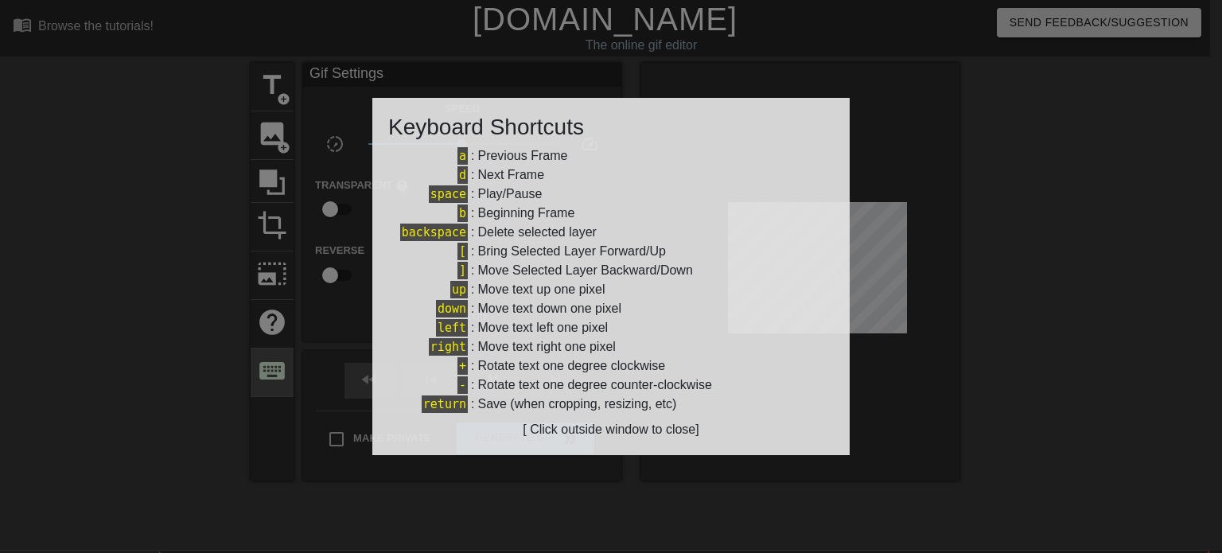
click at [276, 359] on div at bounding box center [611, 276] width 1222 height 553
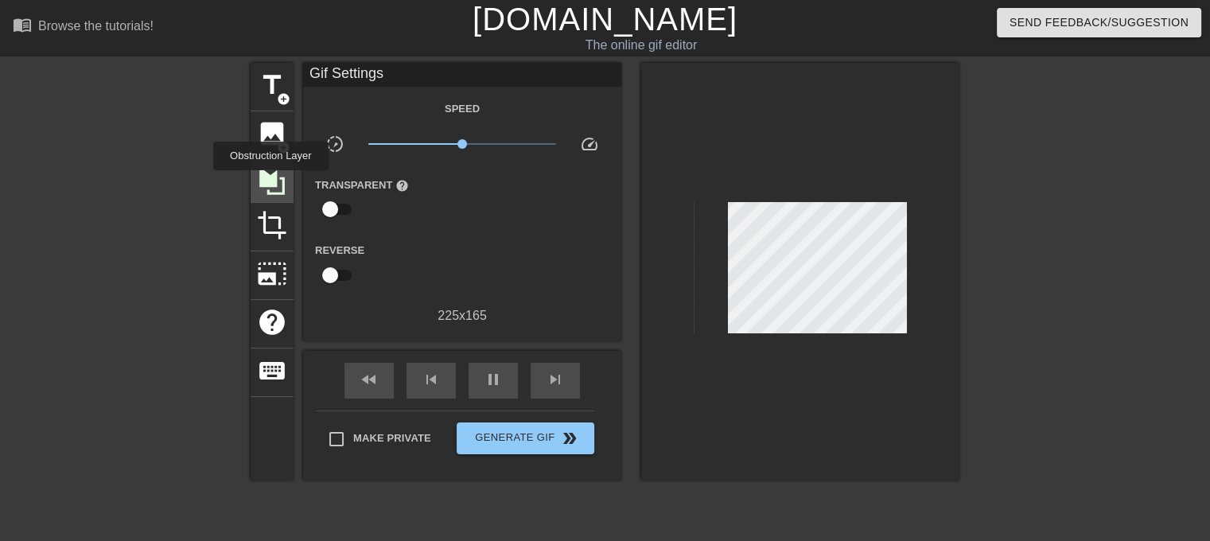
click at [270, 181] on icon at bounding box center [271, 181] width 25 height 25
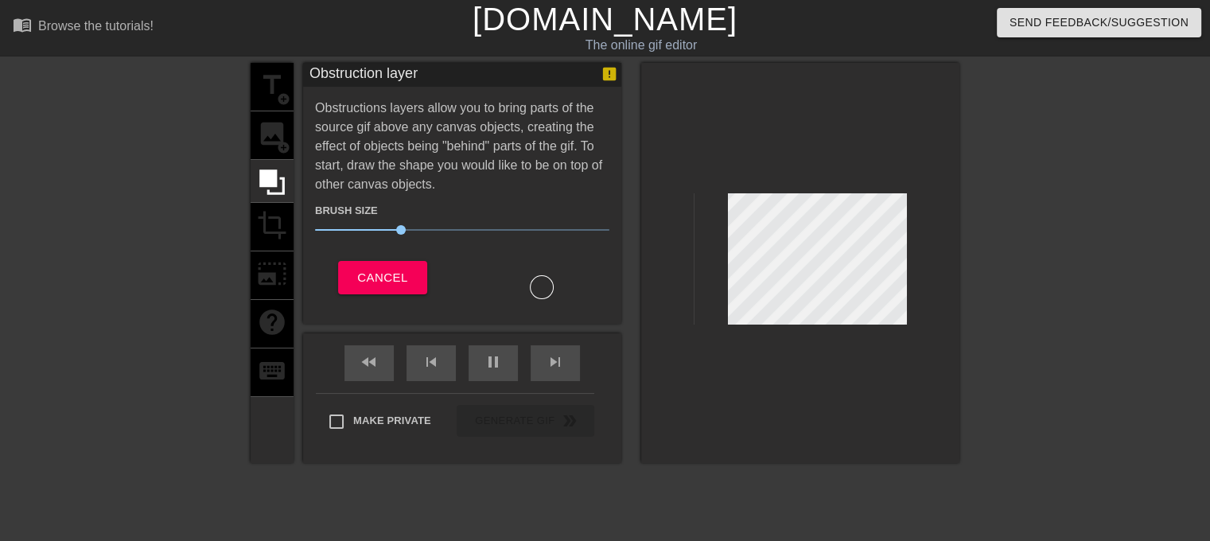
drag, startPoint x: 927, startPoint y: 273, endPoint x: 913, endPoint y: 276, distance: 13.9
click at [920, 276] on div at bounding box center [800, 263] width 318 height 400
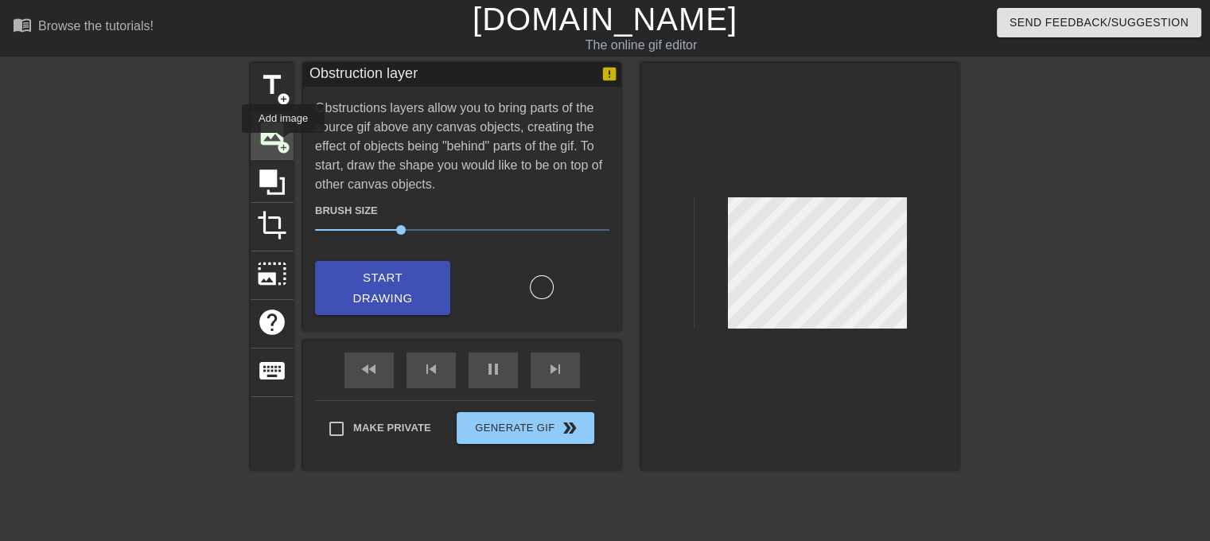
click at [282, 144] on span "add_circle" at bounding box center [284, 148] width 14 height 14
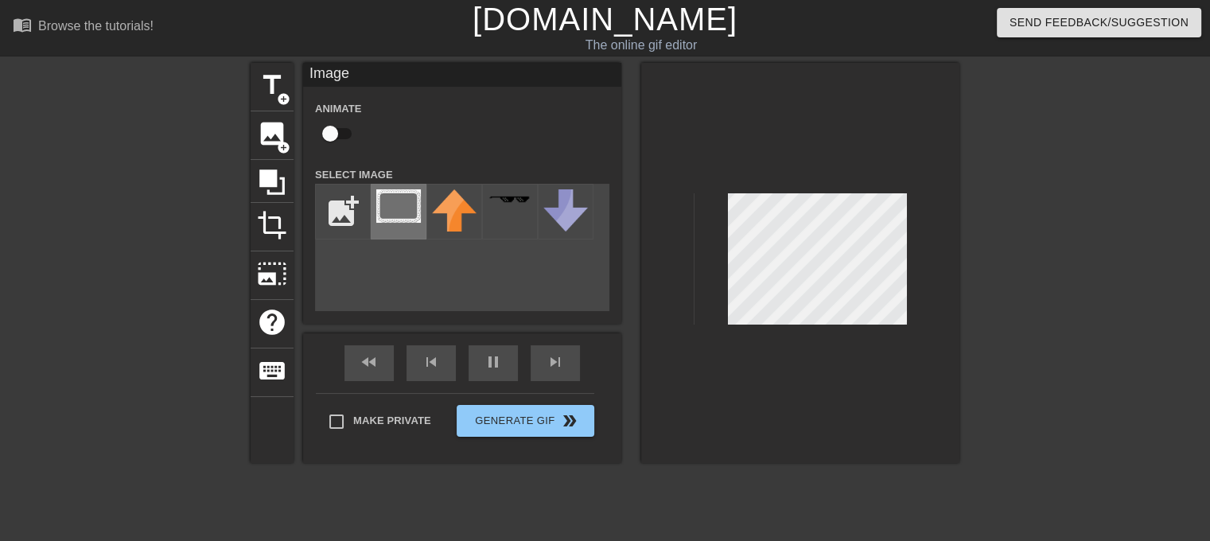
click at [375, 209] on div at bounding box center [399, 212] width 56 height 56
click at [383, 207] on img at bounding box center [398, 205] width 45 height 33
click at [759, 268] on div "title add_circle image add_circle crop photo_size_select_large help keyboard Im…" at bounding box center [605, 263] width 709 height 400
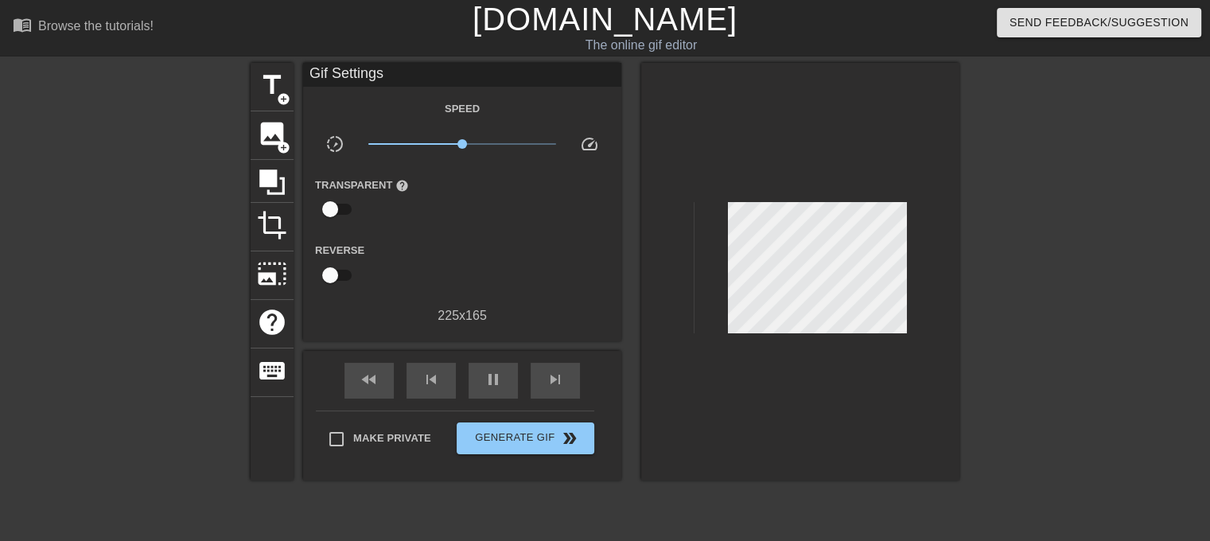
click at [826, 227] on div at bounding box center [800, 272] width 318 height 418
click at [278, 146] on span "add_circle" at bounding box center [284, 148] width 14 height 14
type input "70"
click at [506, 366] on div "pause" at bounding box center [493, 381] width 49 height 36
